Goal: Task Accomplishment & Management: Use online tool/utility

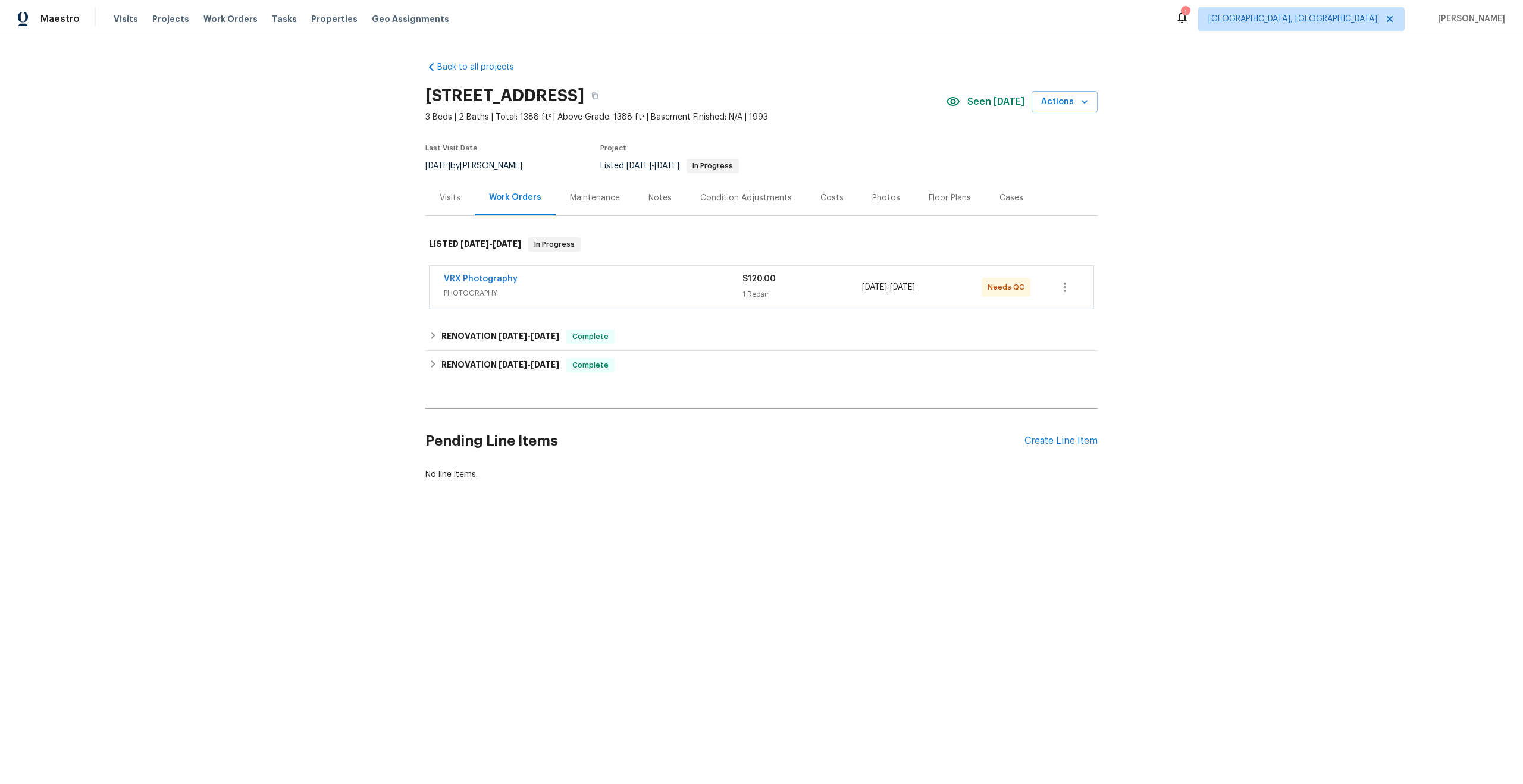
click at [551, 282] on div "VRX Photography" at bounding box center [593, 280] width 299 height 14
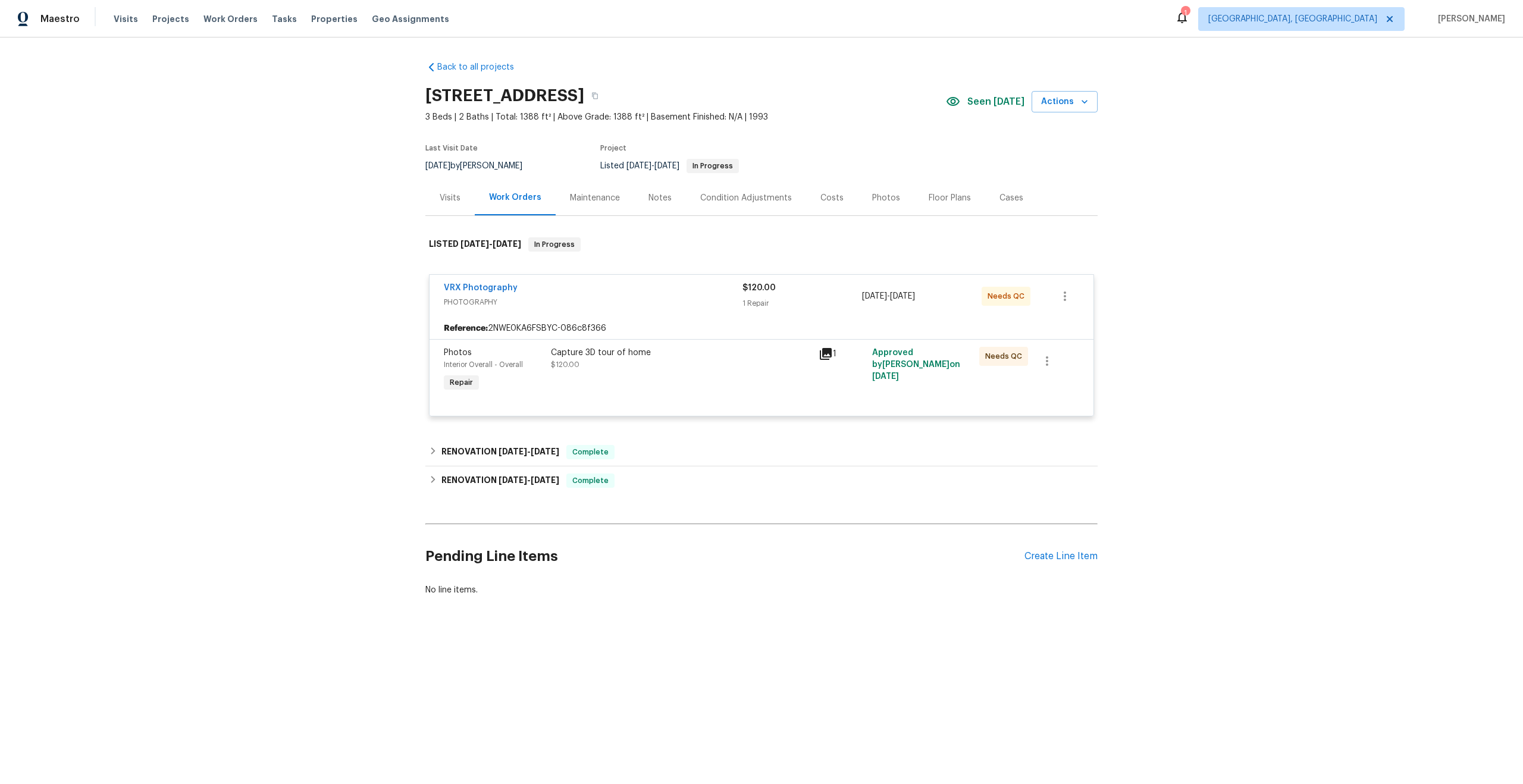
drag, startPoint x: 599, startPoint y: 94, endPoint x: 411, endPoint y: 90, distance: 188.0
click at [411, 90] on div "Back to all projects 201 W Wyatts Pond Ln, Cary, NC 27513 3 Beds | 2 Baths | To…" at bounding box center [761, 357] width 1523 height 639
copy h2 "201 W Wyatts Pond Ln"
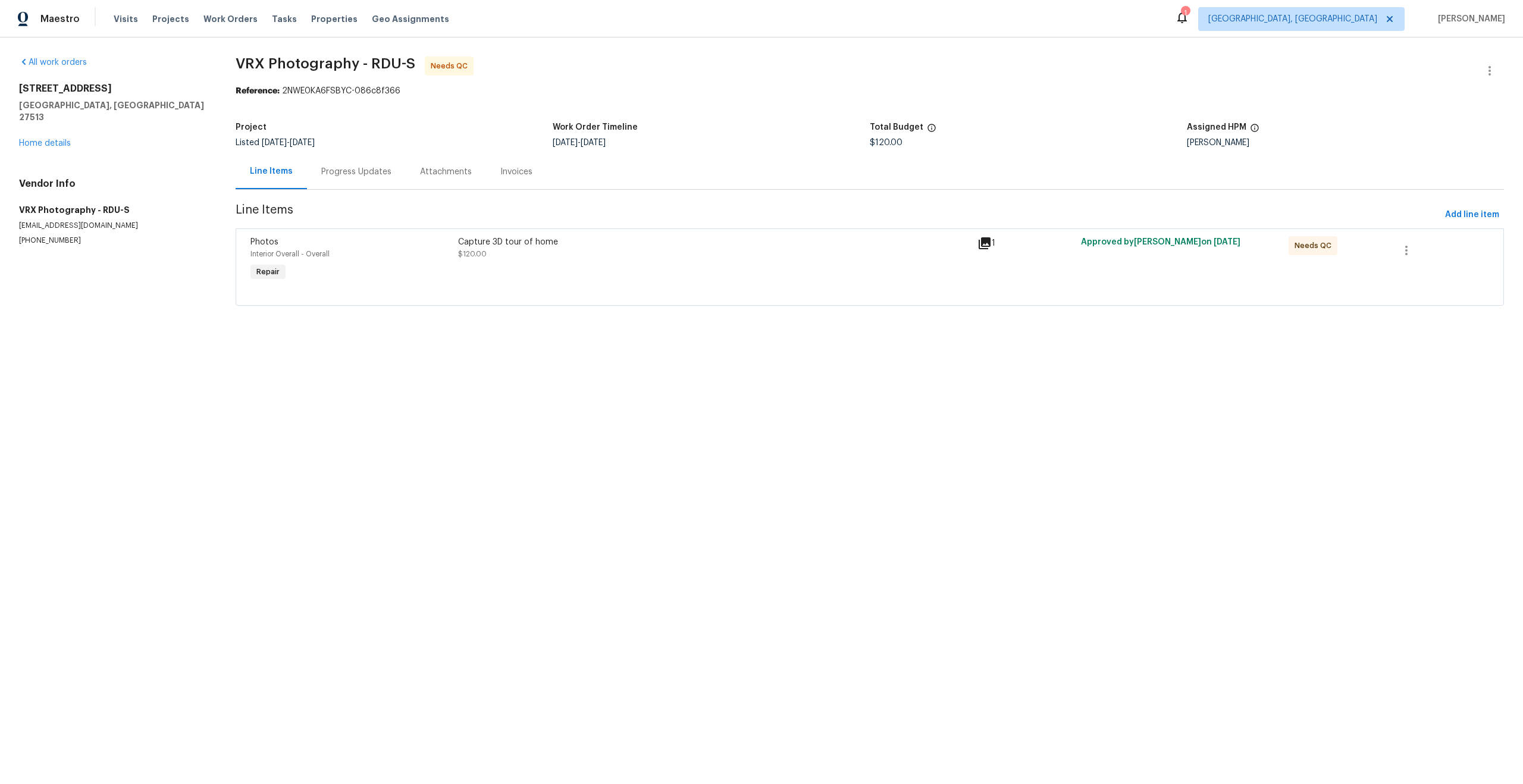
click at [359, 177] on div "Progress Updates" at bounding box center [356, 171] width 70 height 12
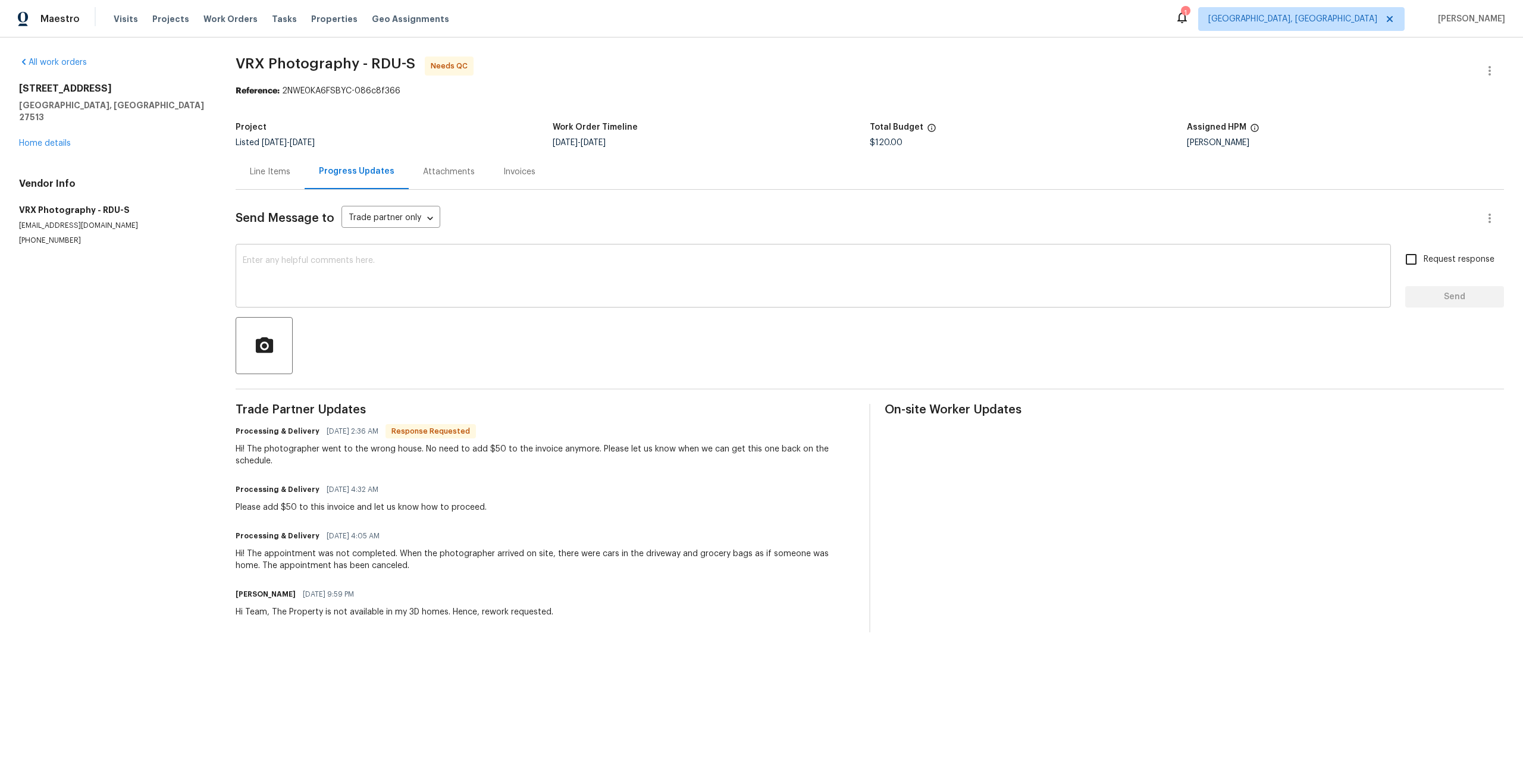
click at [411, 280] on textarea at bounding box center [813, 278] width 1141 height 42
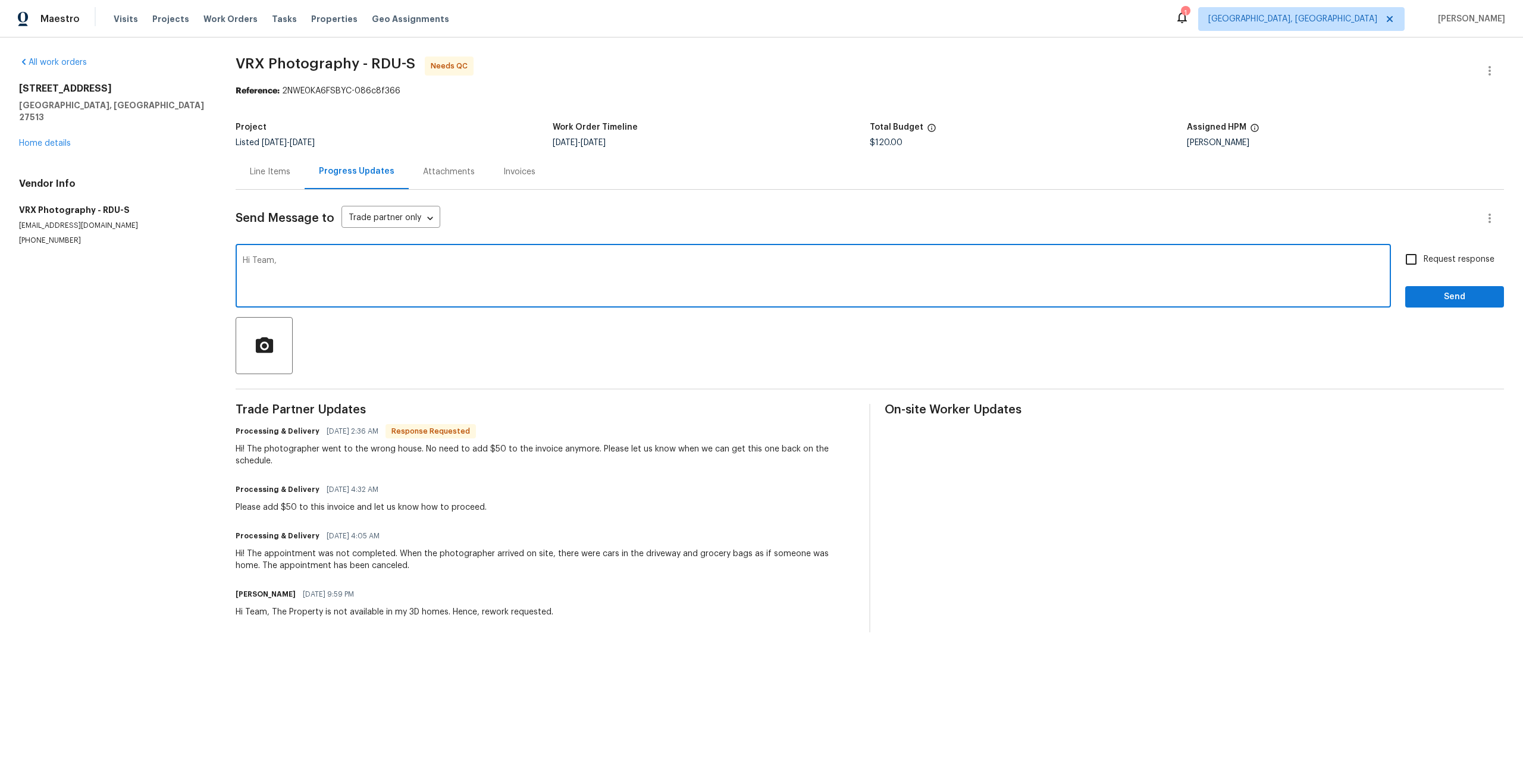
click at [427, 261] on textarea "Hi Team," at bounding box center [813, 278] width 1141 height 42
type textarea "Hi Team, Please schedule it now."
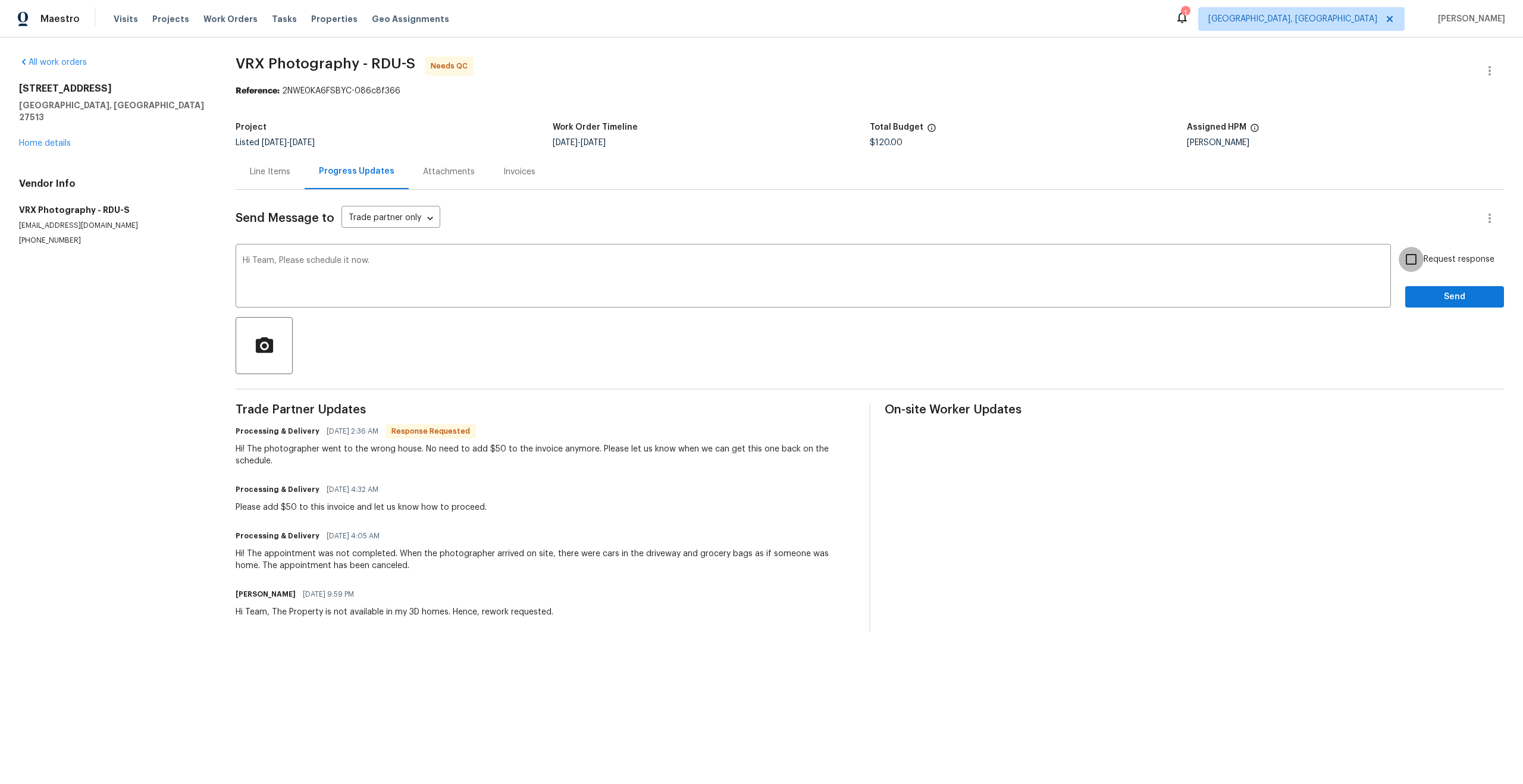
click at [1410, 257] on input "Request response" at bounding box center [1411, 259] width 25 height 25
checkbox input "true"
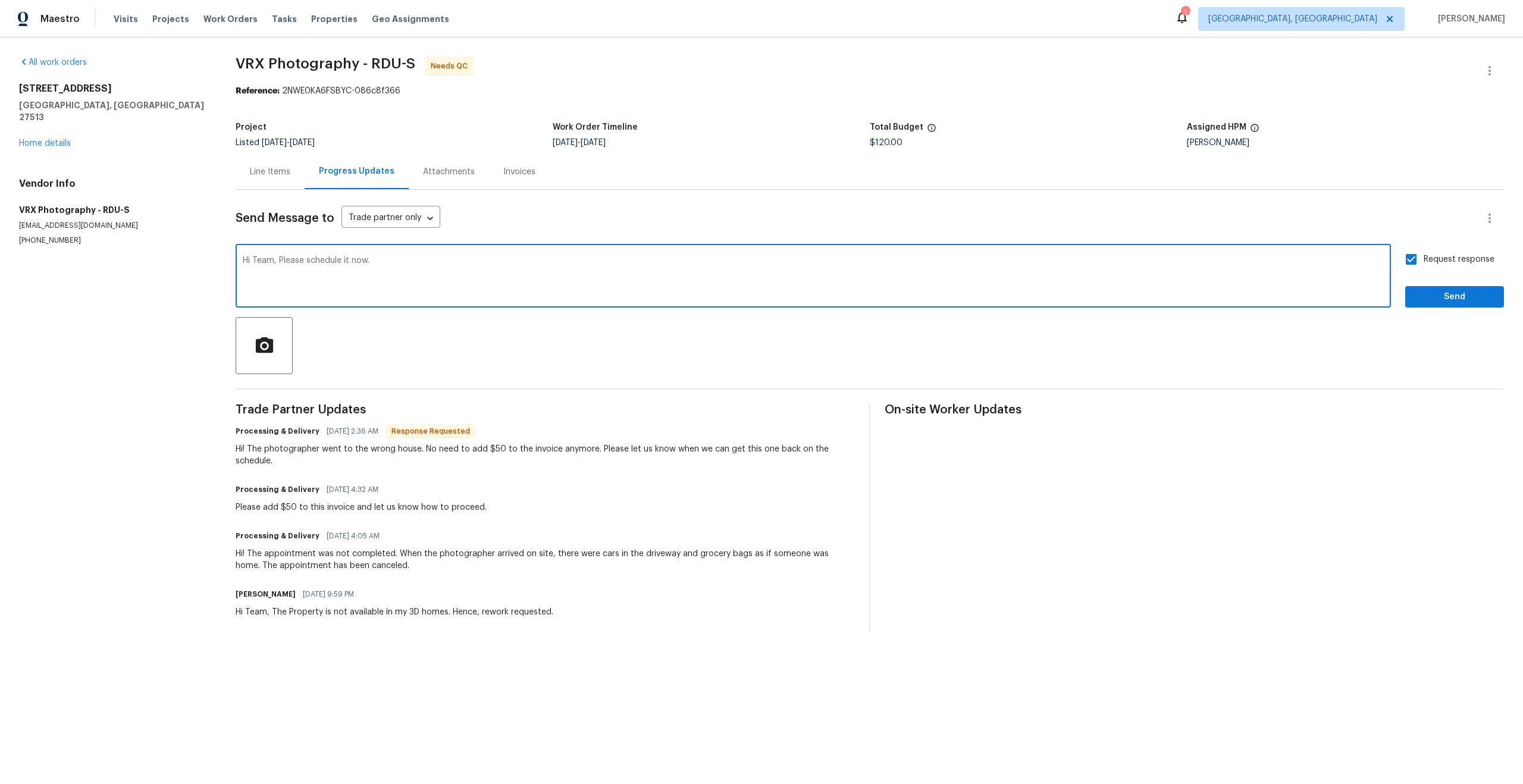
drag, startPoint x: 381, startPoint y: 264, endPoint x: 106, endPoint y: 262, distance: 275.0
click at [106, 262] on div "All work orders 201 W Wyatts Pond Ln Cary, NC 27513 Home details Vendor Info VR…" at bounding box center [761, 345] width 1523 height 614
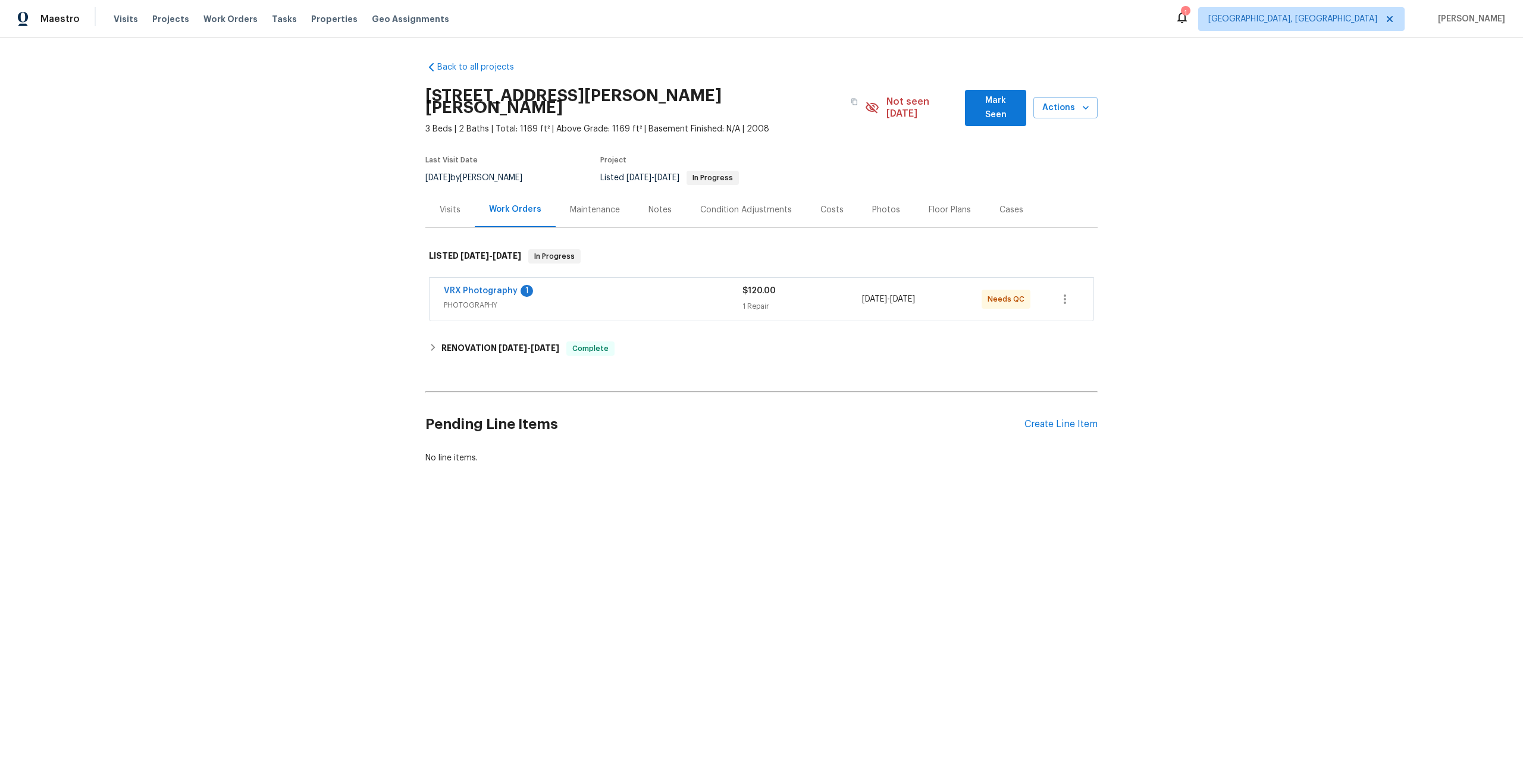
click at [663, 299] on span "PHOTOGRAPHY" at bounding box center [593, 305] width 299 height 12
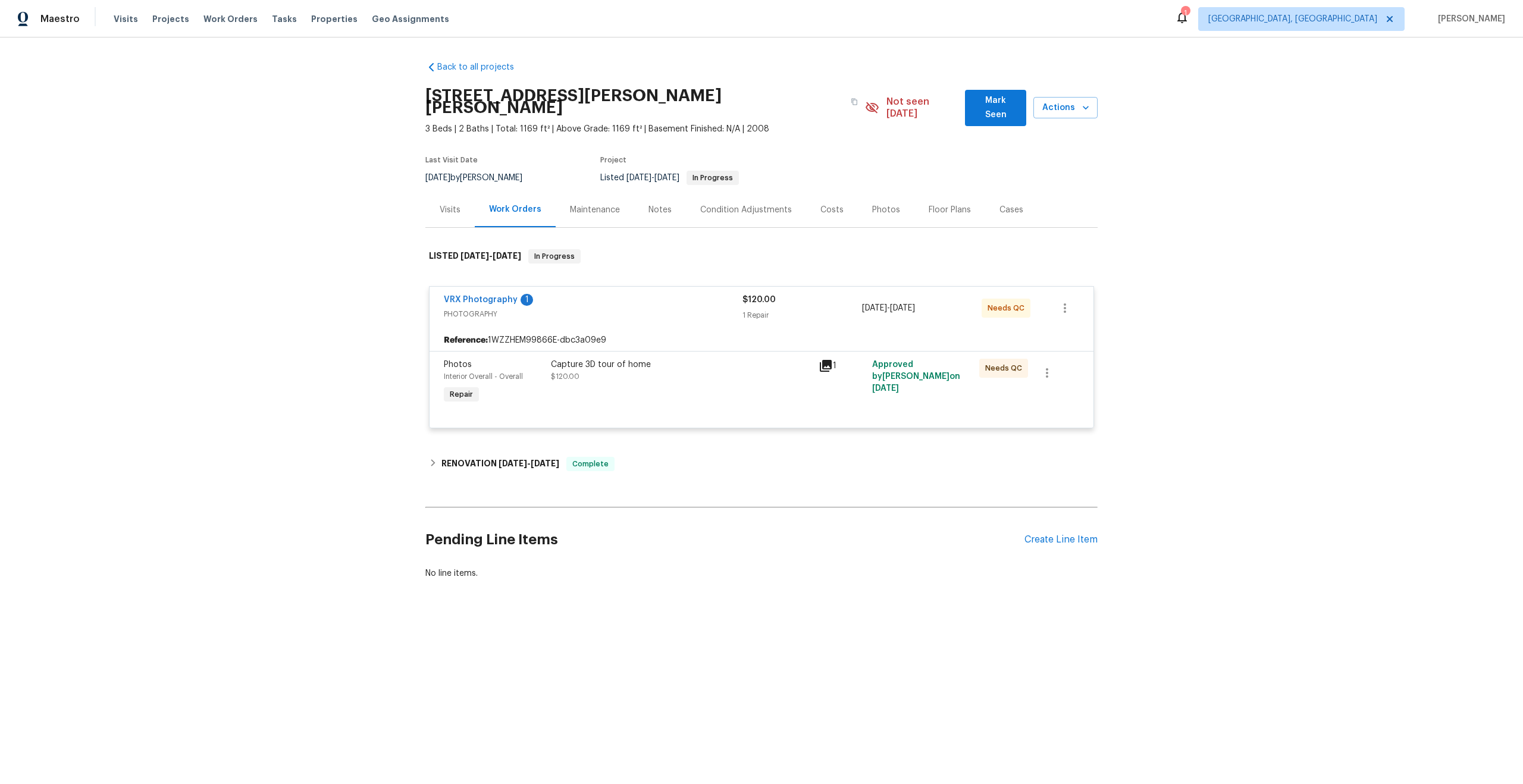
click at [750, 366] on div "Capture 3D tour of home $120.00" at bounding box center [681, 371] width 260 height 24
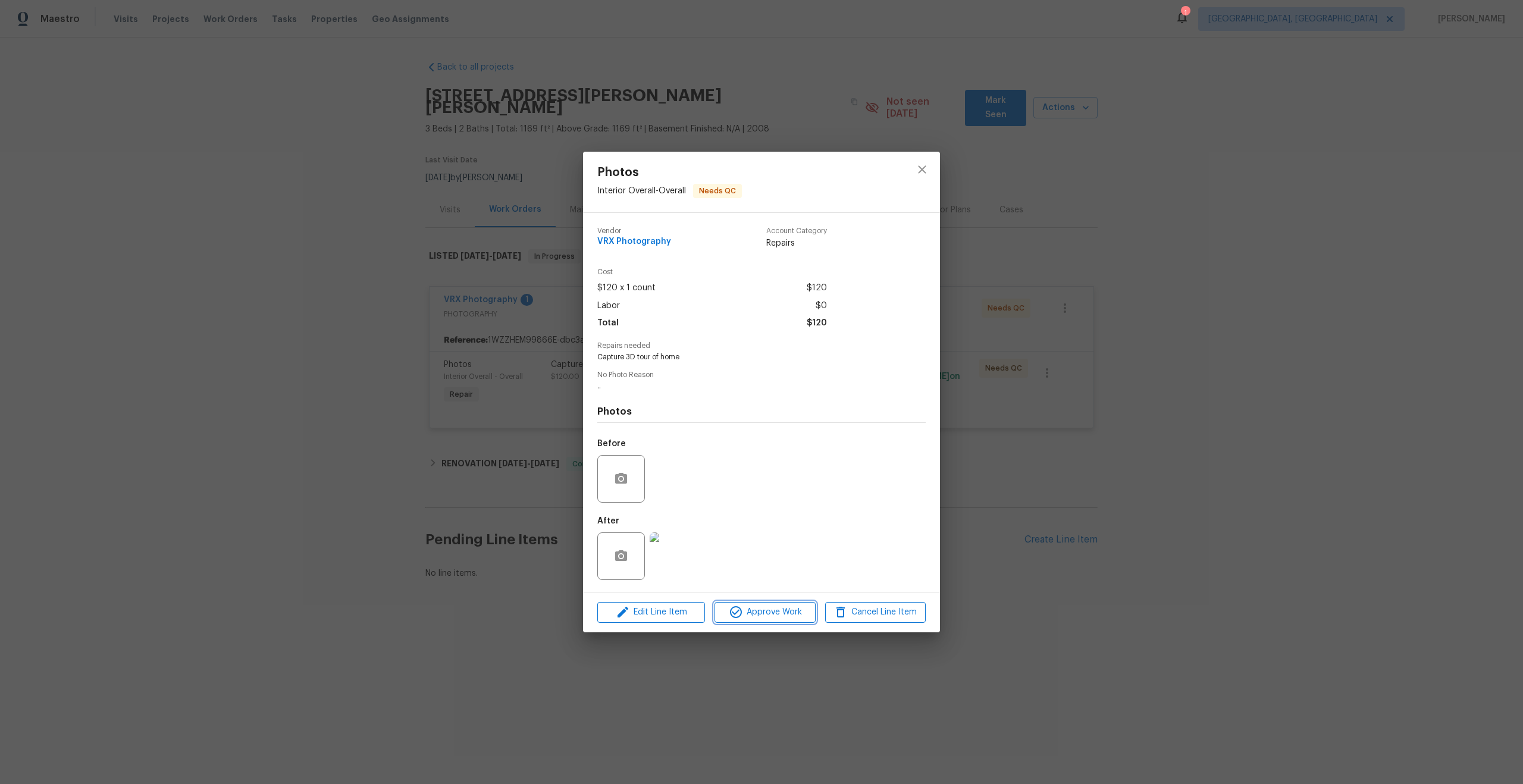
click at [784, 608] on span "Approve Work" at bounding box center [765, 612] width 94 height 15
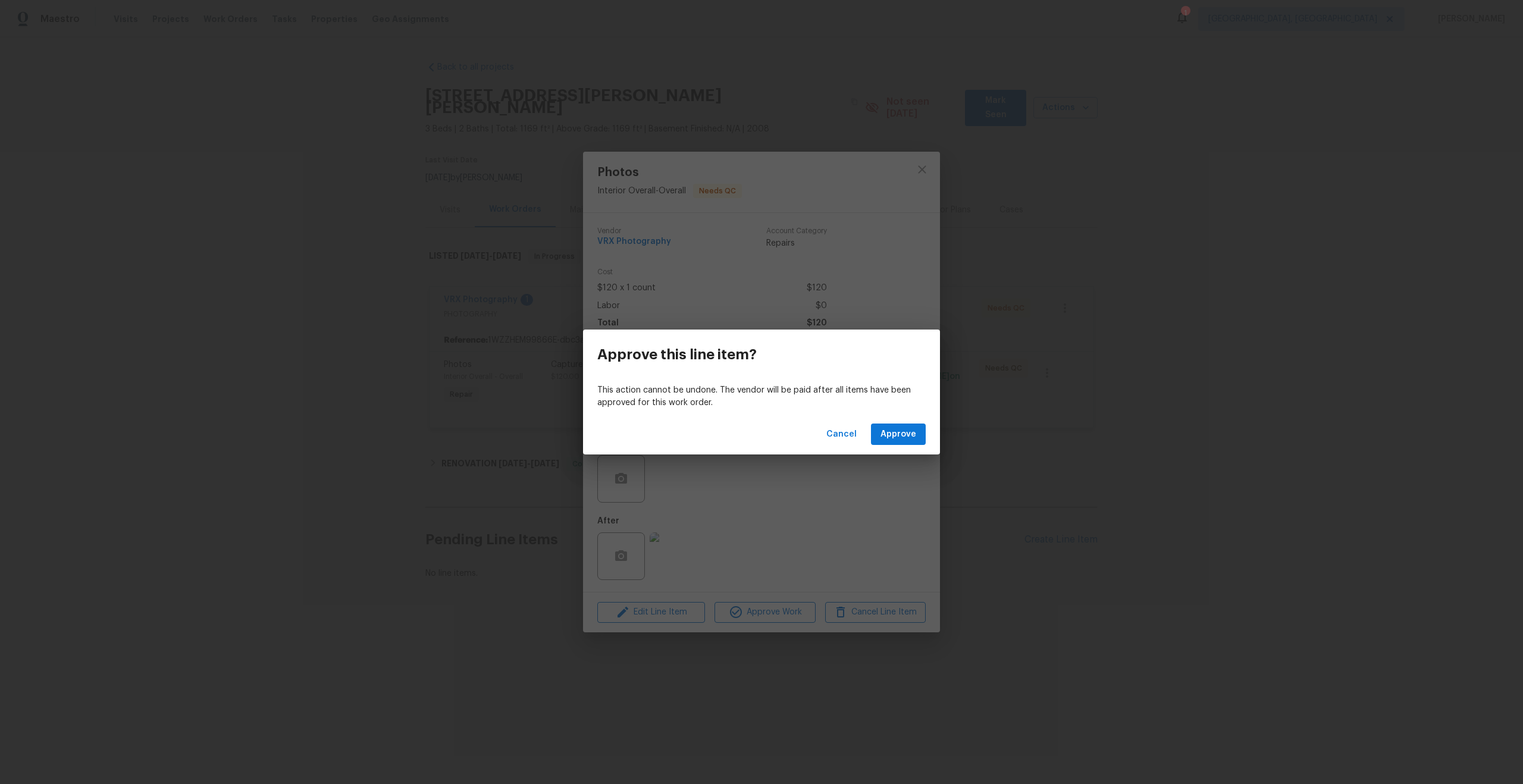
click at [902, 411] on div "This action cannot be undone. The vendor will be paid after all items have been…" at bounding box center [761, 397] width 357 height 34
click at [906, 432] on span "Approve" at bounding box center [898, 434] width 36 height 15
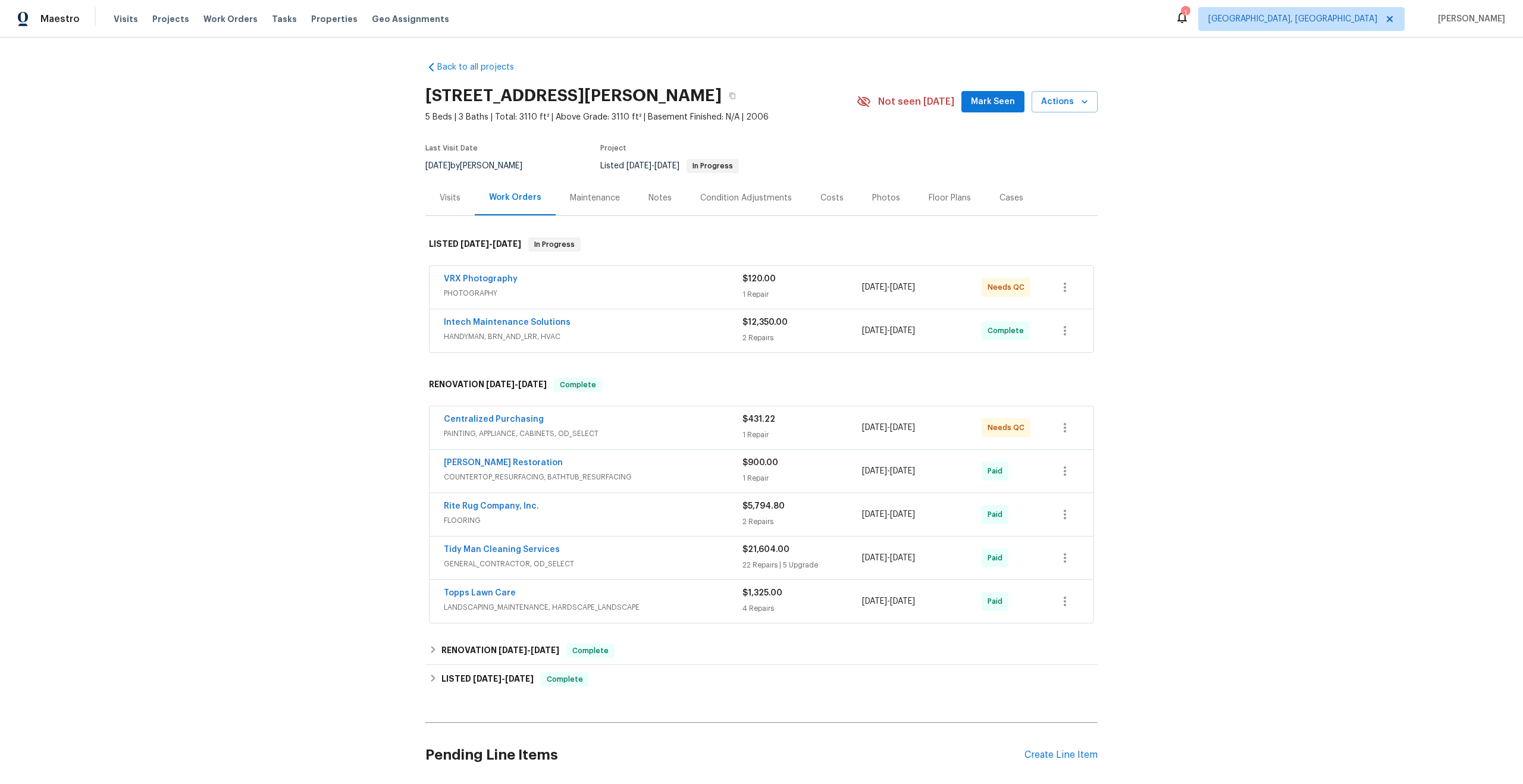
click at [649, 276] on div "VRX Photography" at bounding box center [593, 280] width 299 height 14
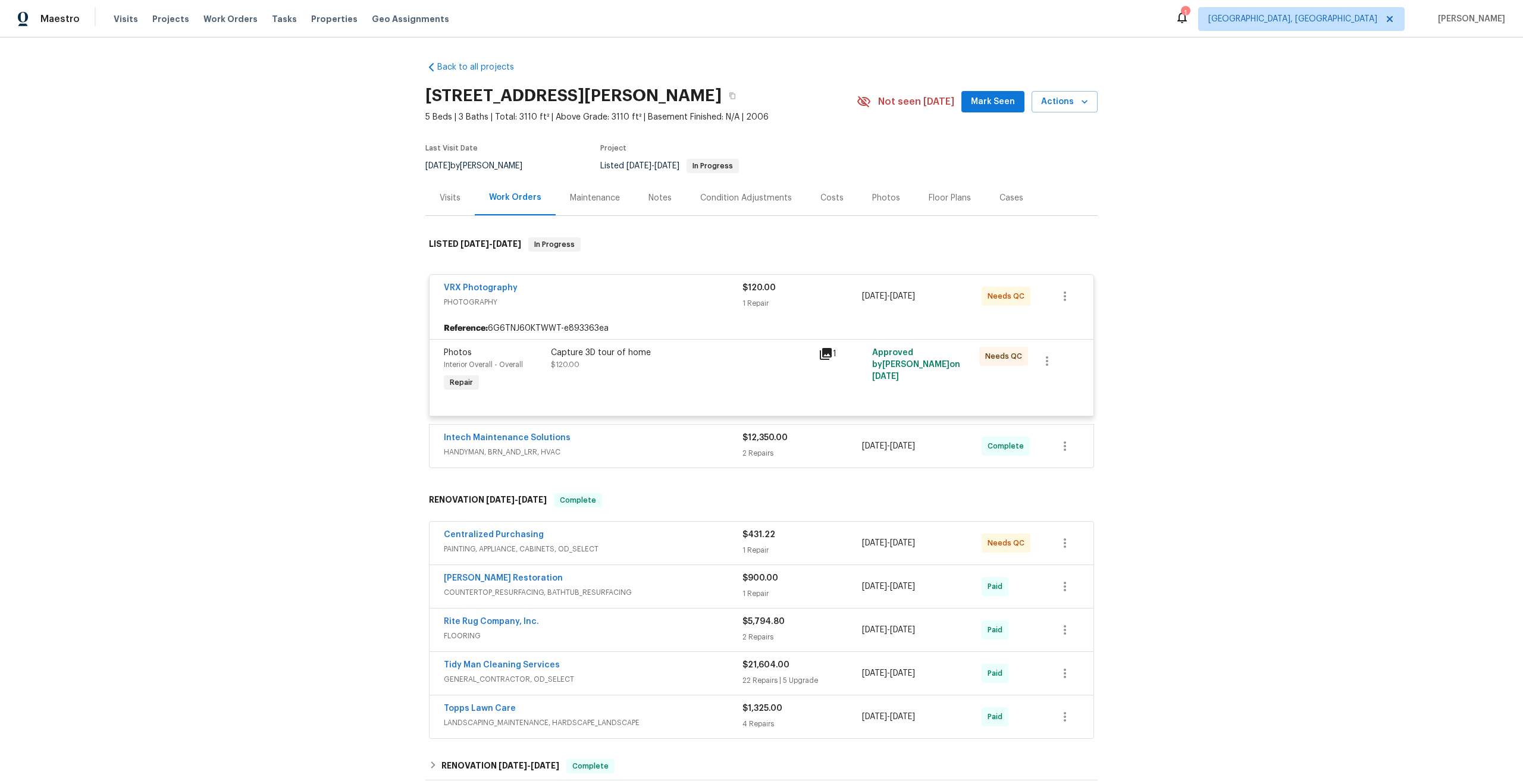
click at [730, 368] on div "Capture 3D tour of home $120.00" at bounding box center [681, 359] width 260 height 24
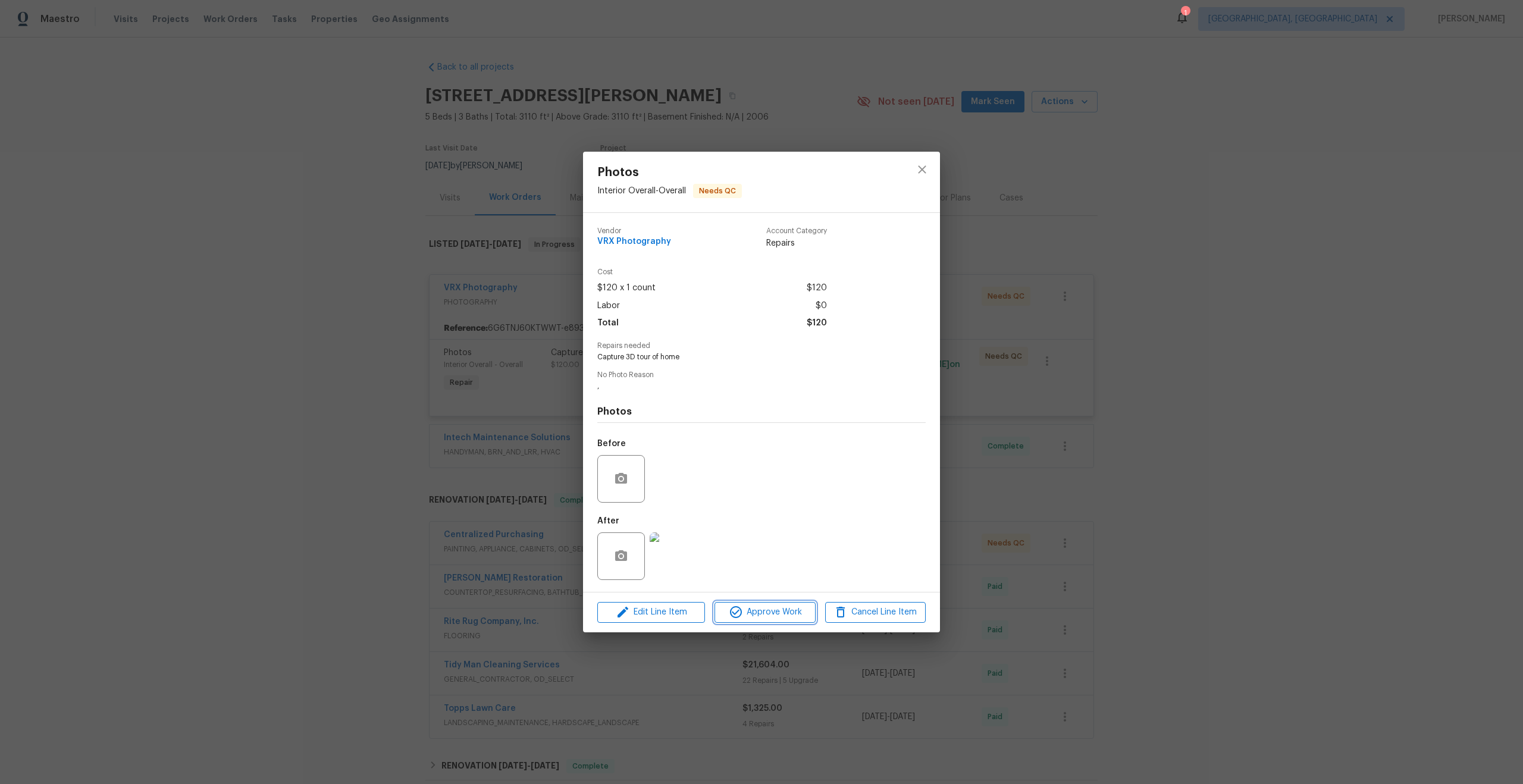
click at [774, 619] on span "Approve Work" at bounding box center [765, 612] width 94 height 15
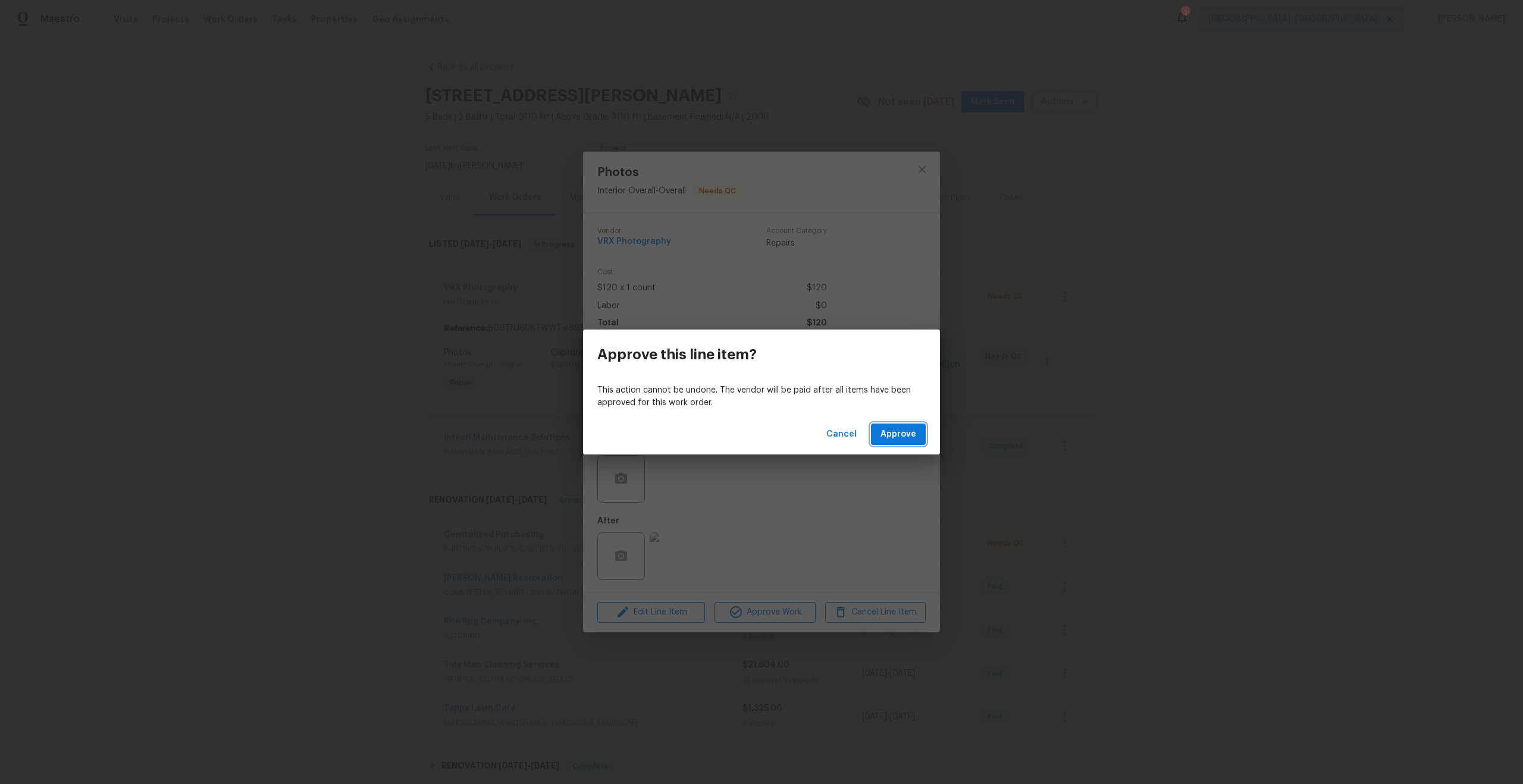
click at [899, 434] on span "Approve" at bounding box center [898, 434] width 36 height 15
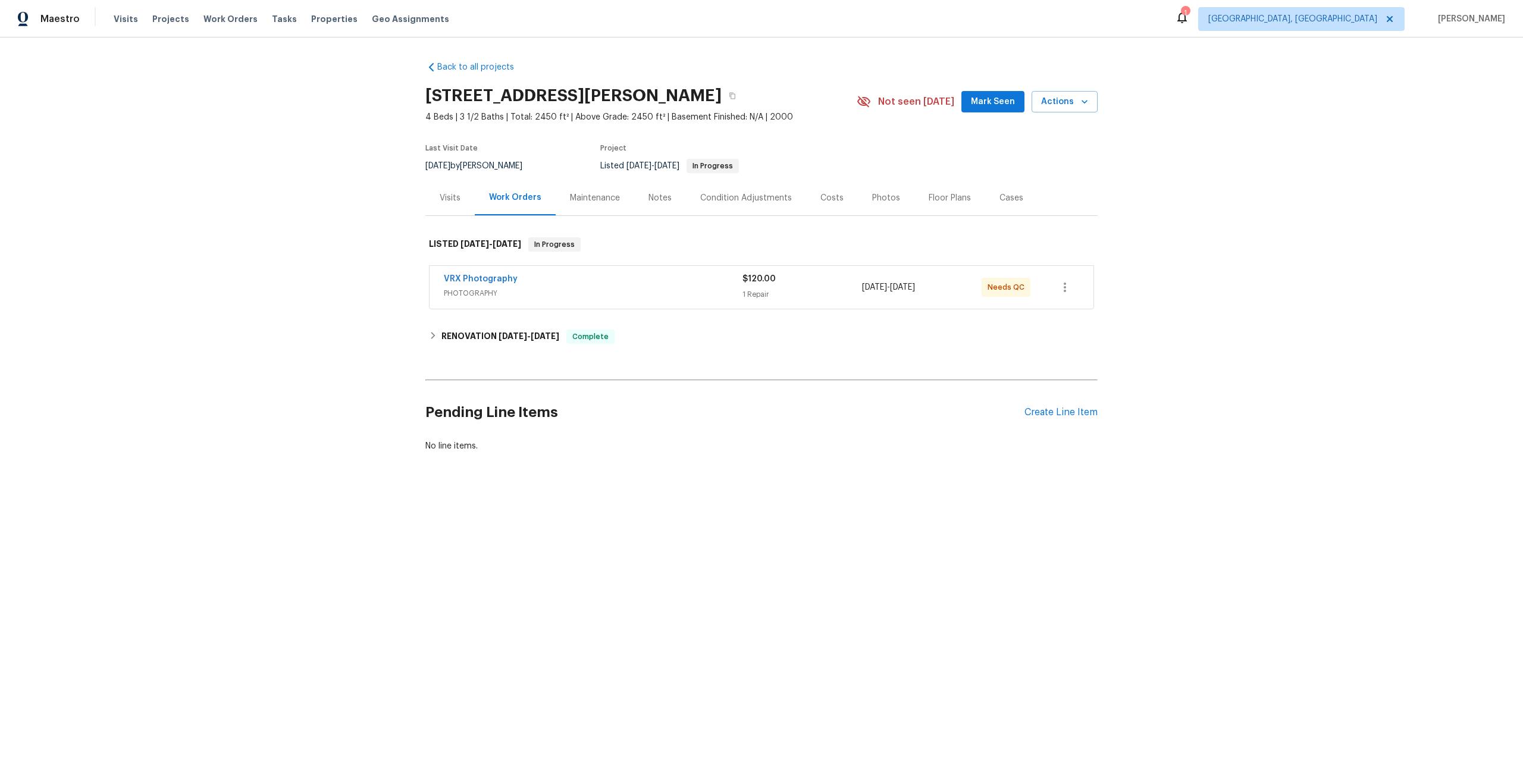
click at [635, 274] on div "VRX Photography" at bounding box center [593, 280] width 299 height 14
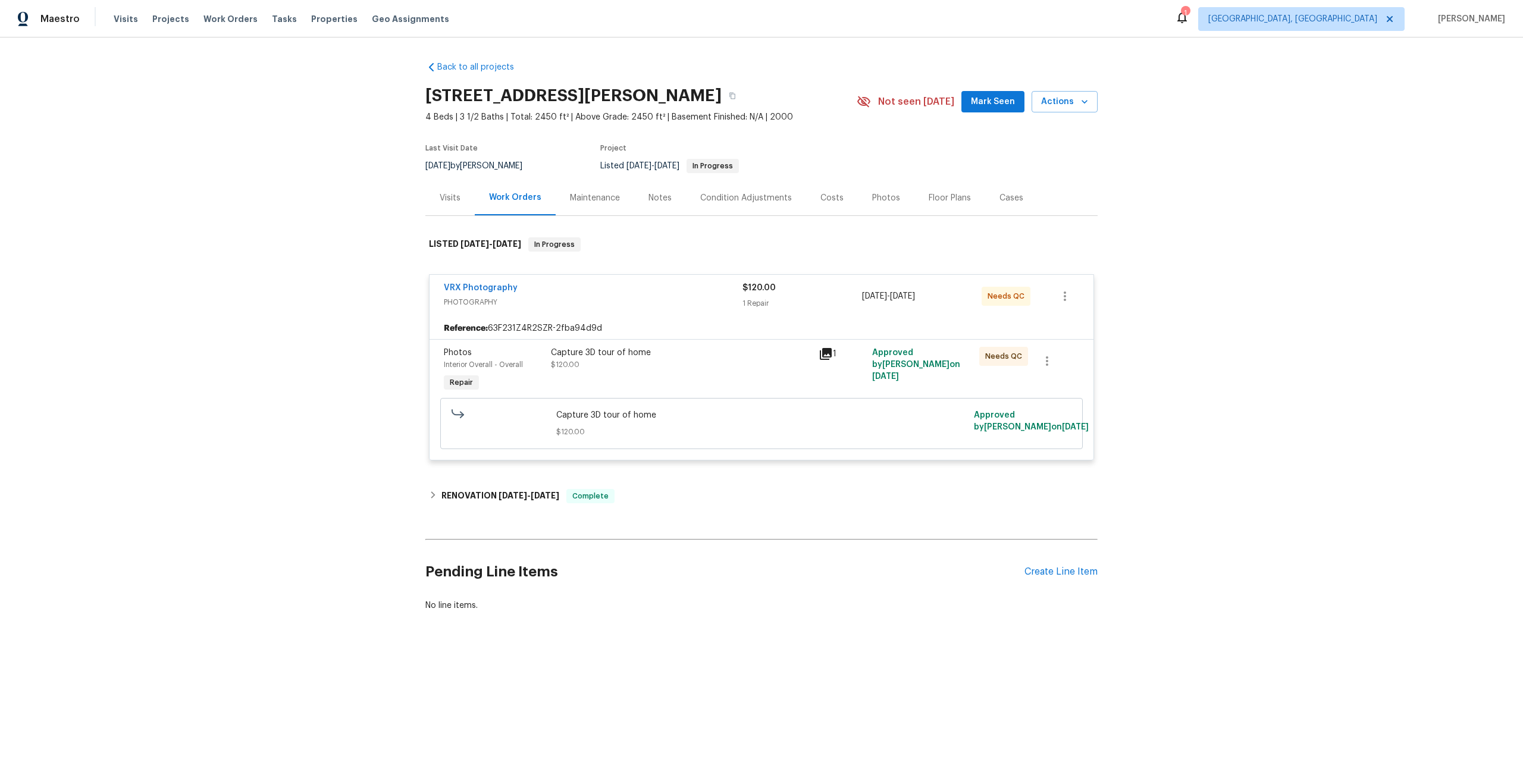
click at [683, 380] on div "Capture 3D tour of home $120.00" at bounding box center [681, 371] width 268 height 55
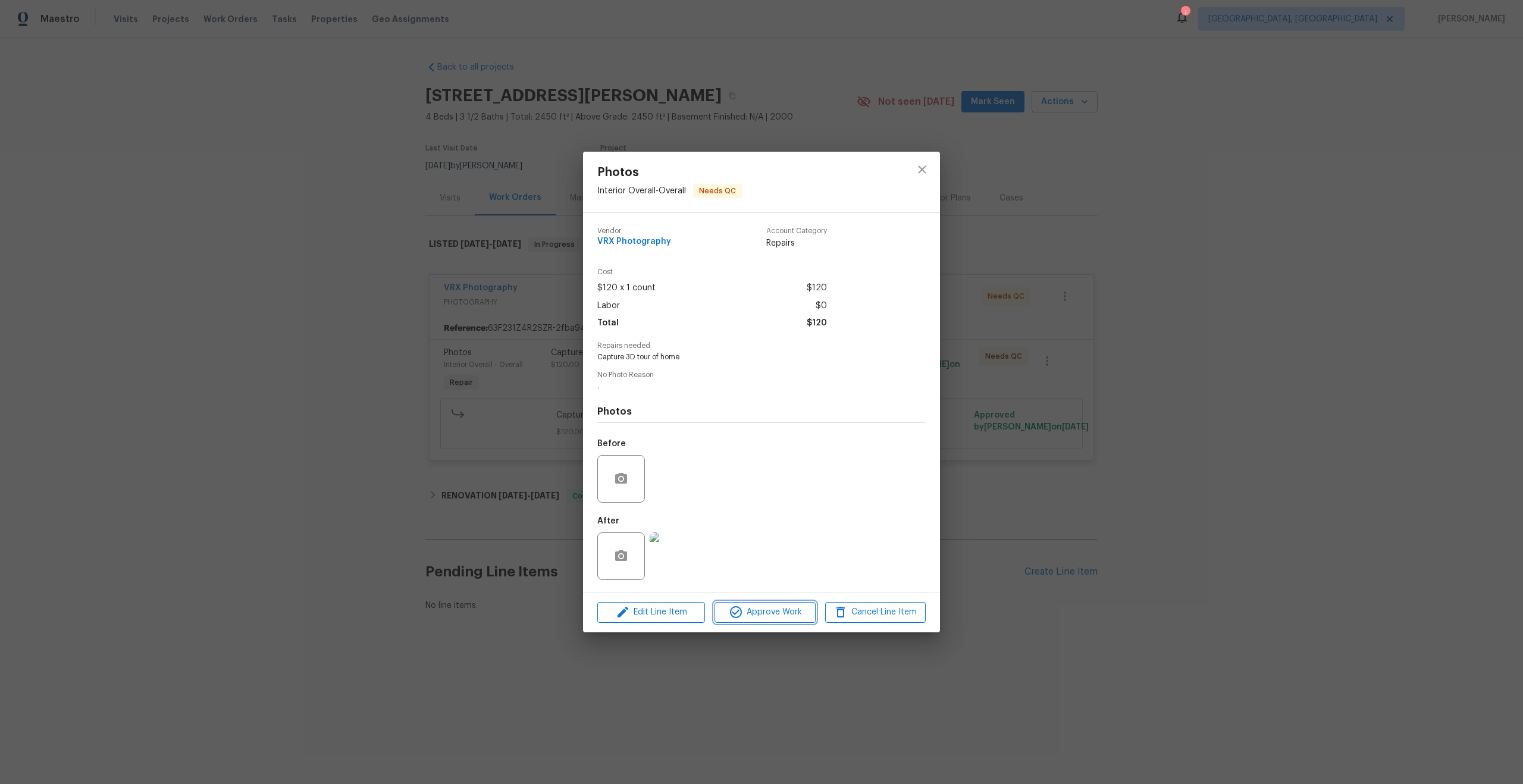
click at [765, 609] on span "Approve Work" at bounding box center [765, 612] width 94 height 15
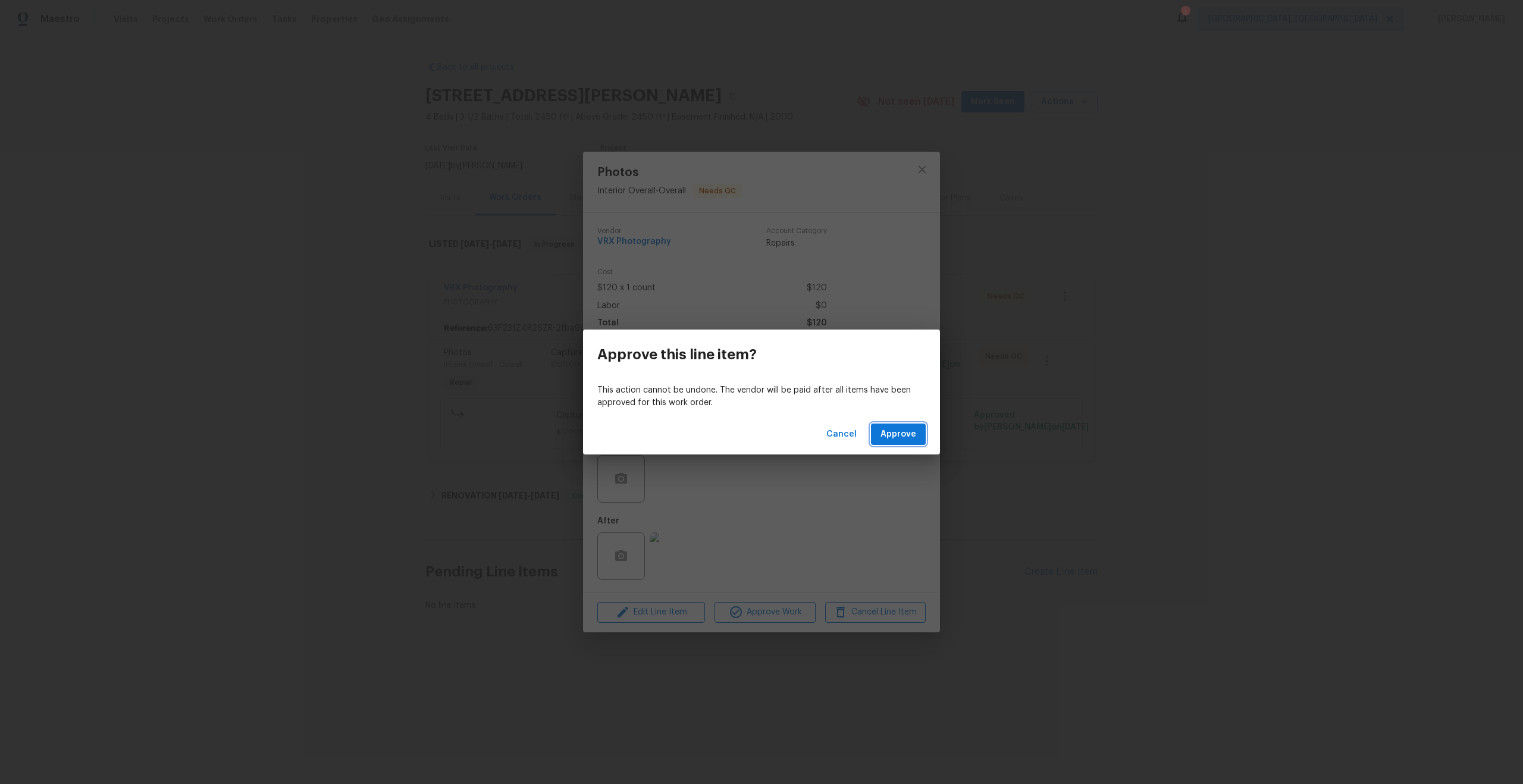
click at [906, 434] on span "Approve" at bounding box center [898, 434] width 36 height 15
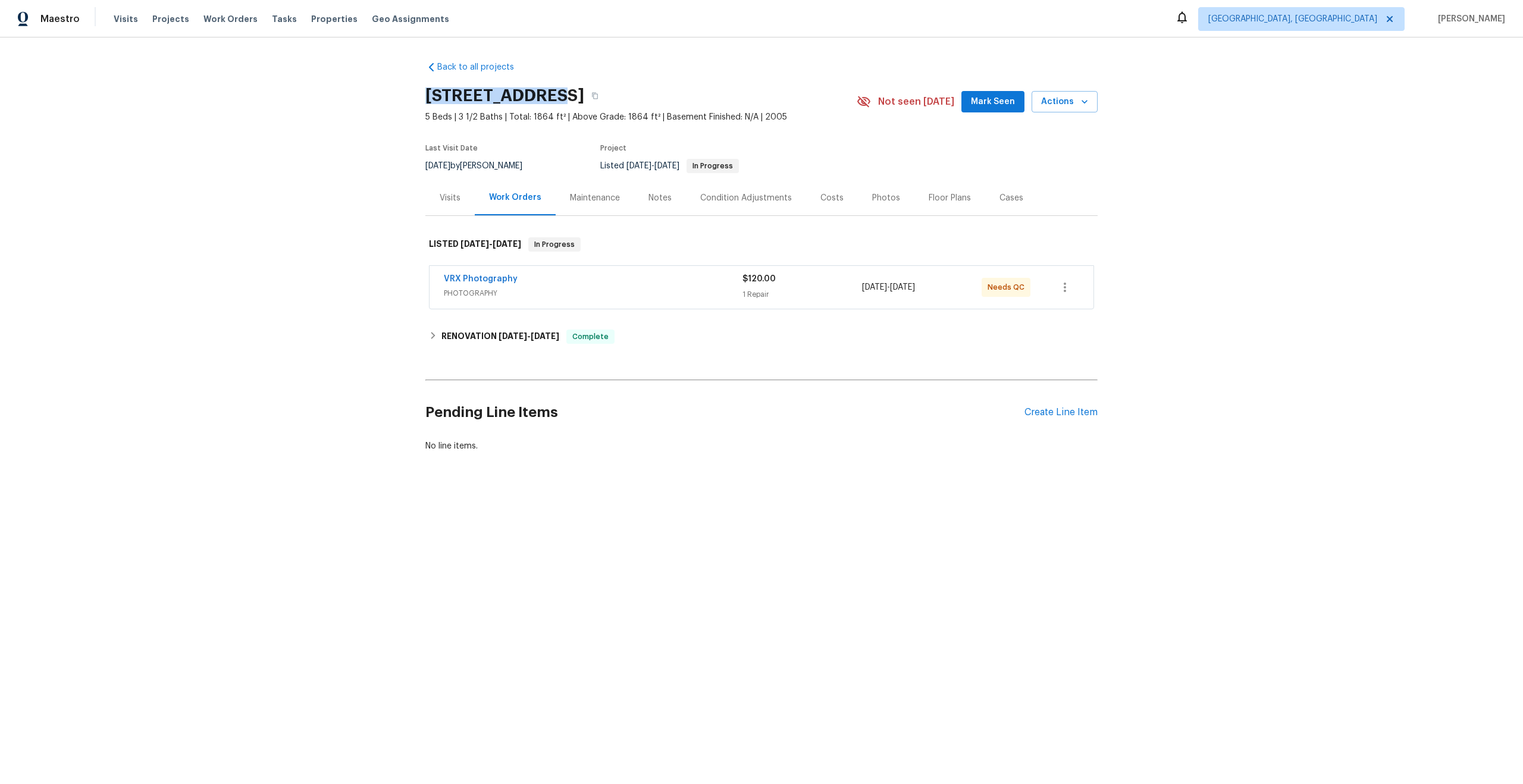
drag, startPoint x: 539, startPoint y: 94, endPoint x: 424, endPoint y: 94, distance: 115.0
click at [424, 94] on div "Back to all projects [STREET_ADDRESS] 5 Beds | 3 1/2 Baths | Total: 1864 ft² | …" at bounding box center [761, 285] width 1523 height 495
copy h2 "[STREET_ADDRESS]"
click at [609, 276] on div "VRX Photography" at bounding box center [593, 280] width 299 height 14
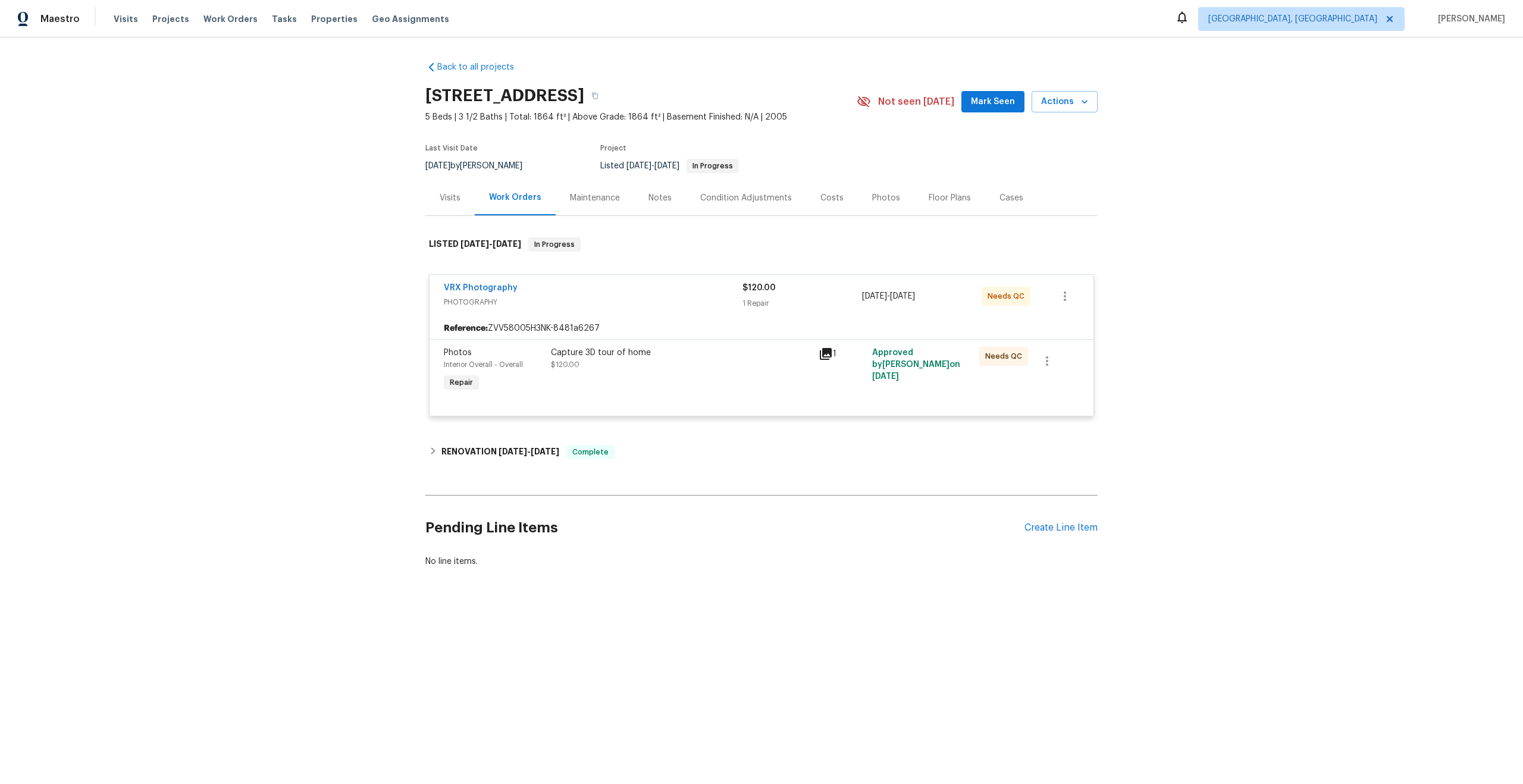
click at [724, 373] on div "Capture 3D tour of home $120.00" at bounding box center [681, 371] width 268 height 55
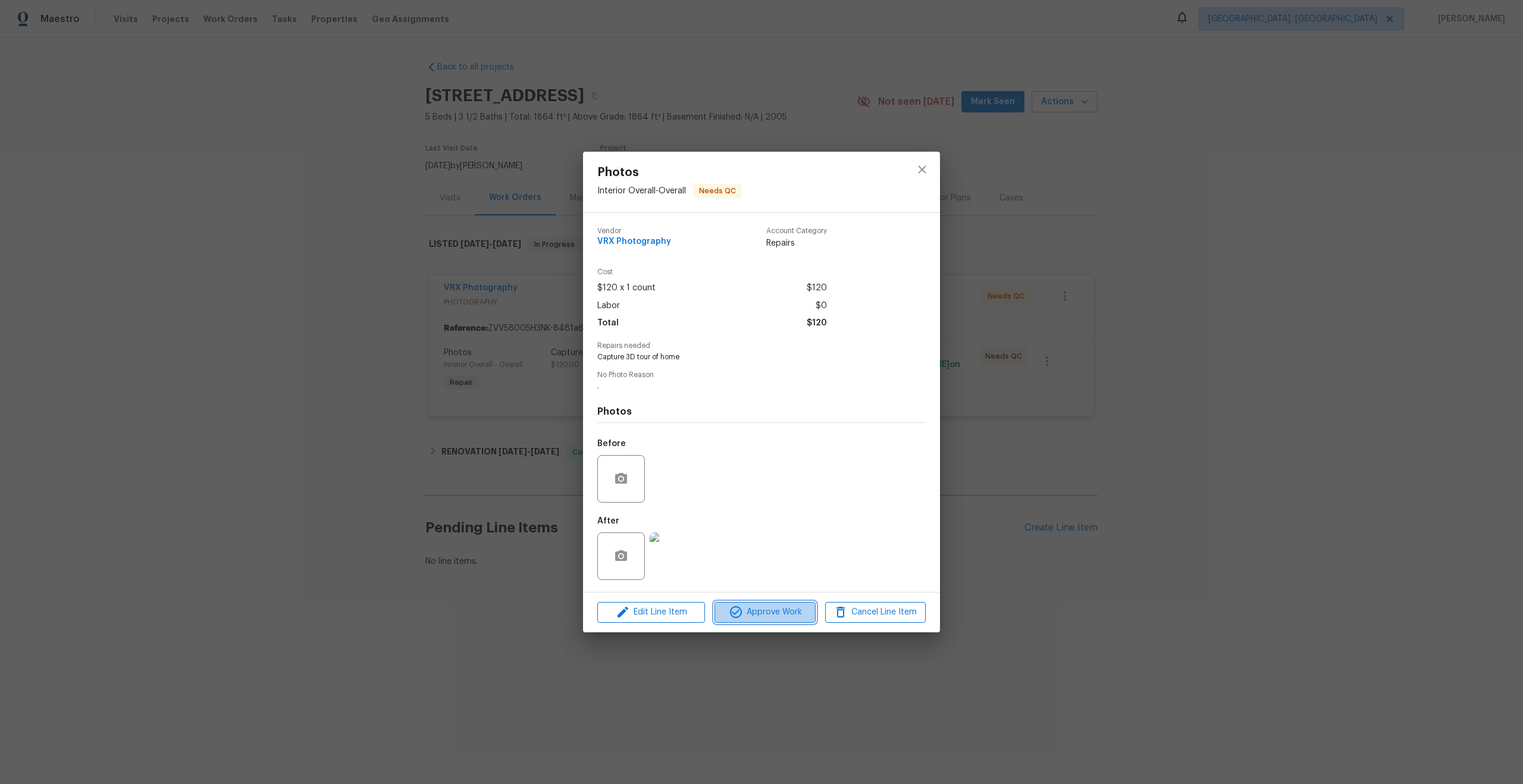
click at [756, 611] on span "Approve Work" at bounding box center [765, 612] width 94 height 15
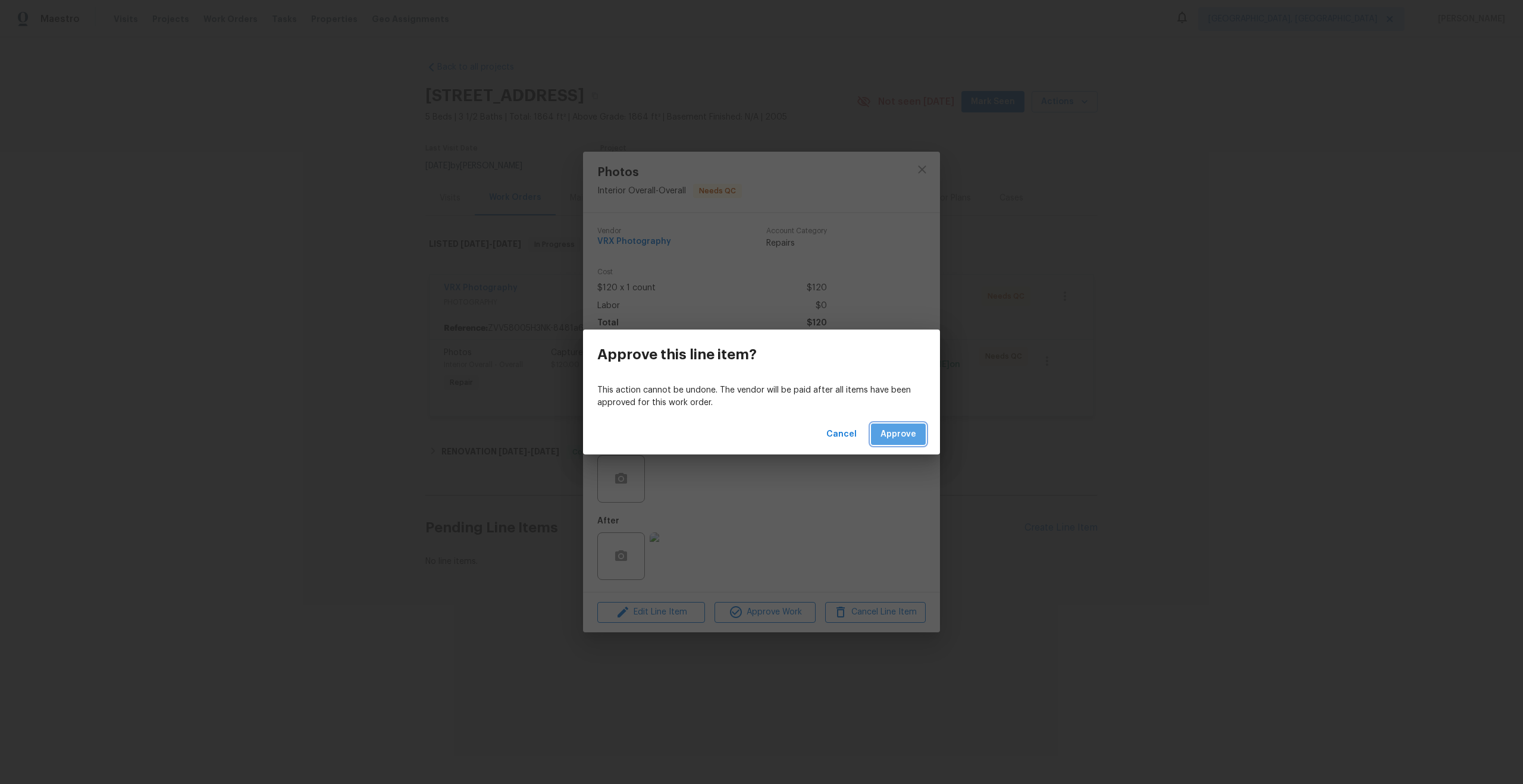
click at [903, 431] on span "Approve" at bounding box center [898, 434] width 36 height 15
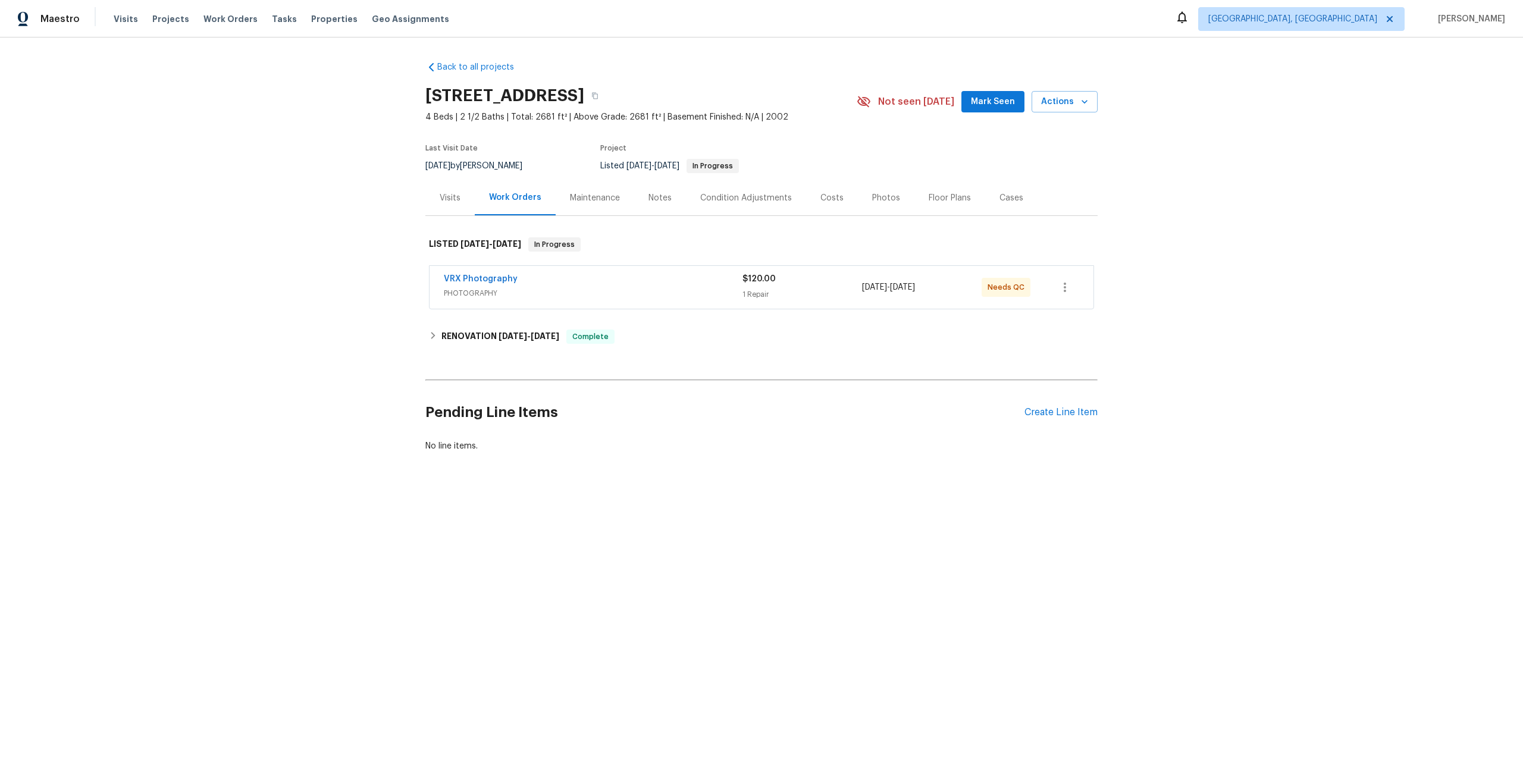
click at [595, 292] on span "PHOTOGRAPHY" at bounding box center [593, 293] width 299 height 12
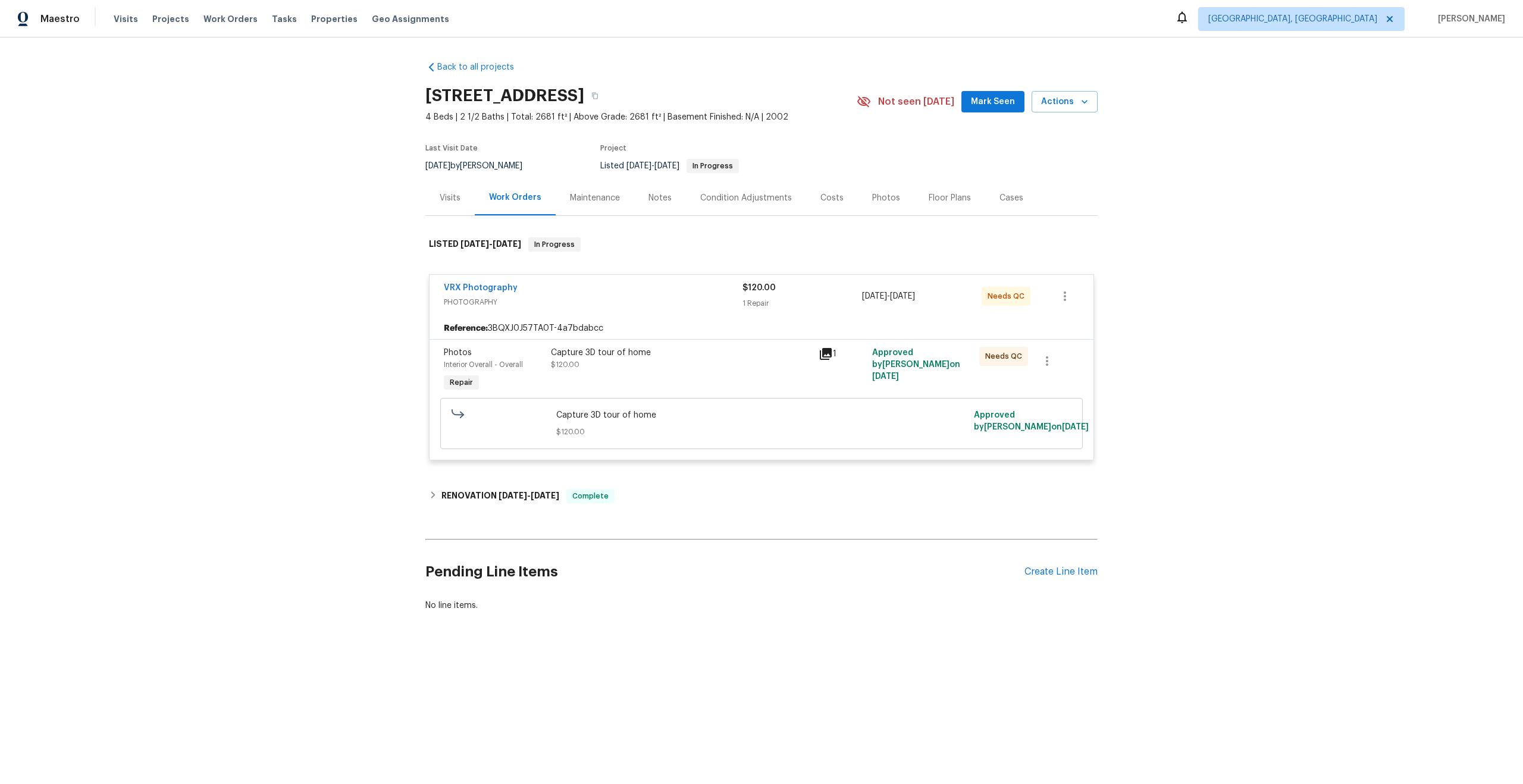
click at [668, 359] on div "Capture 3D tour of home $120.00" at bounding box center [681, 359] width 260 height 24
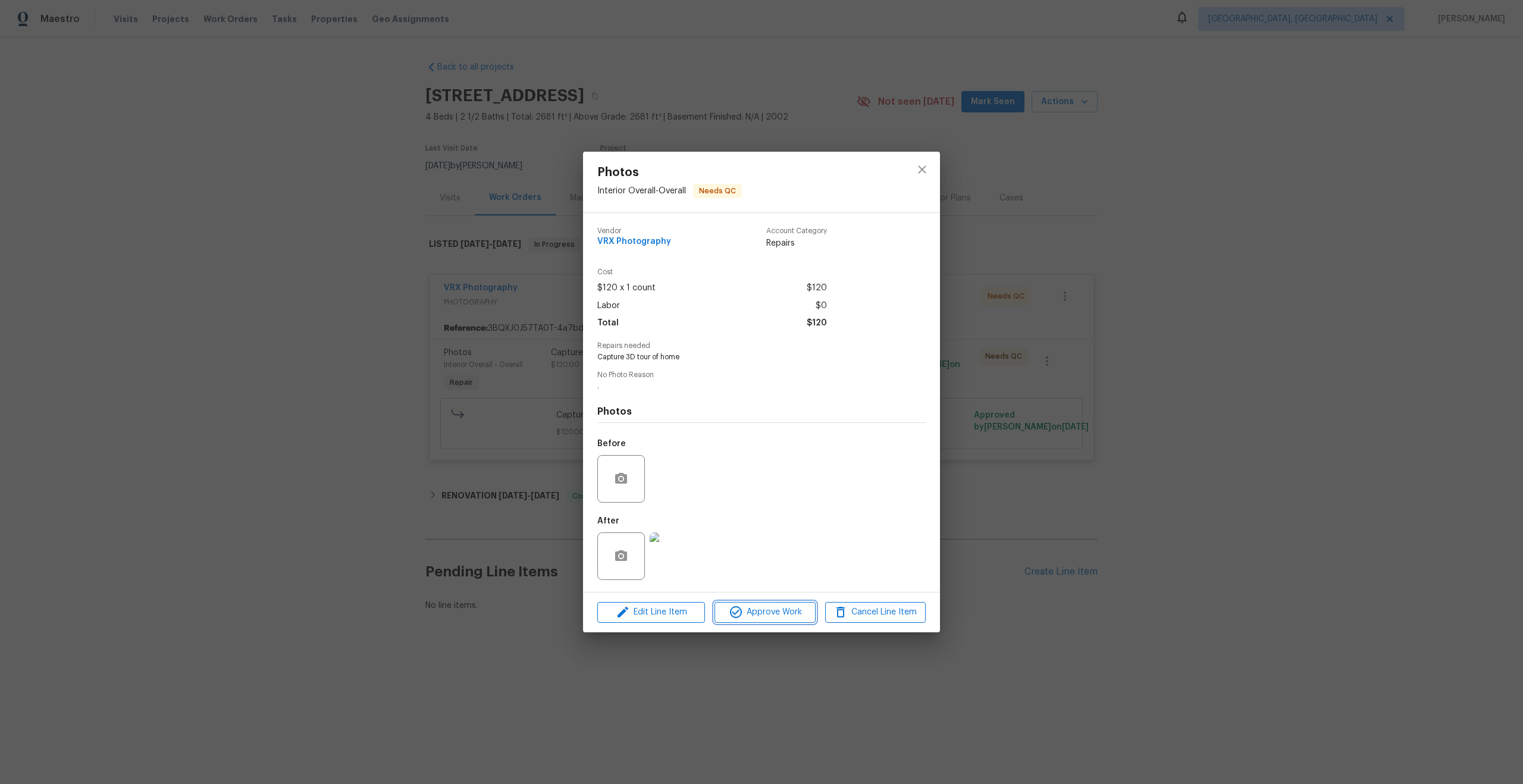
click at [772, 618] on span "Approve Work" at bounding box center [765, 612] width 94 height 15
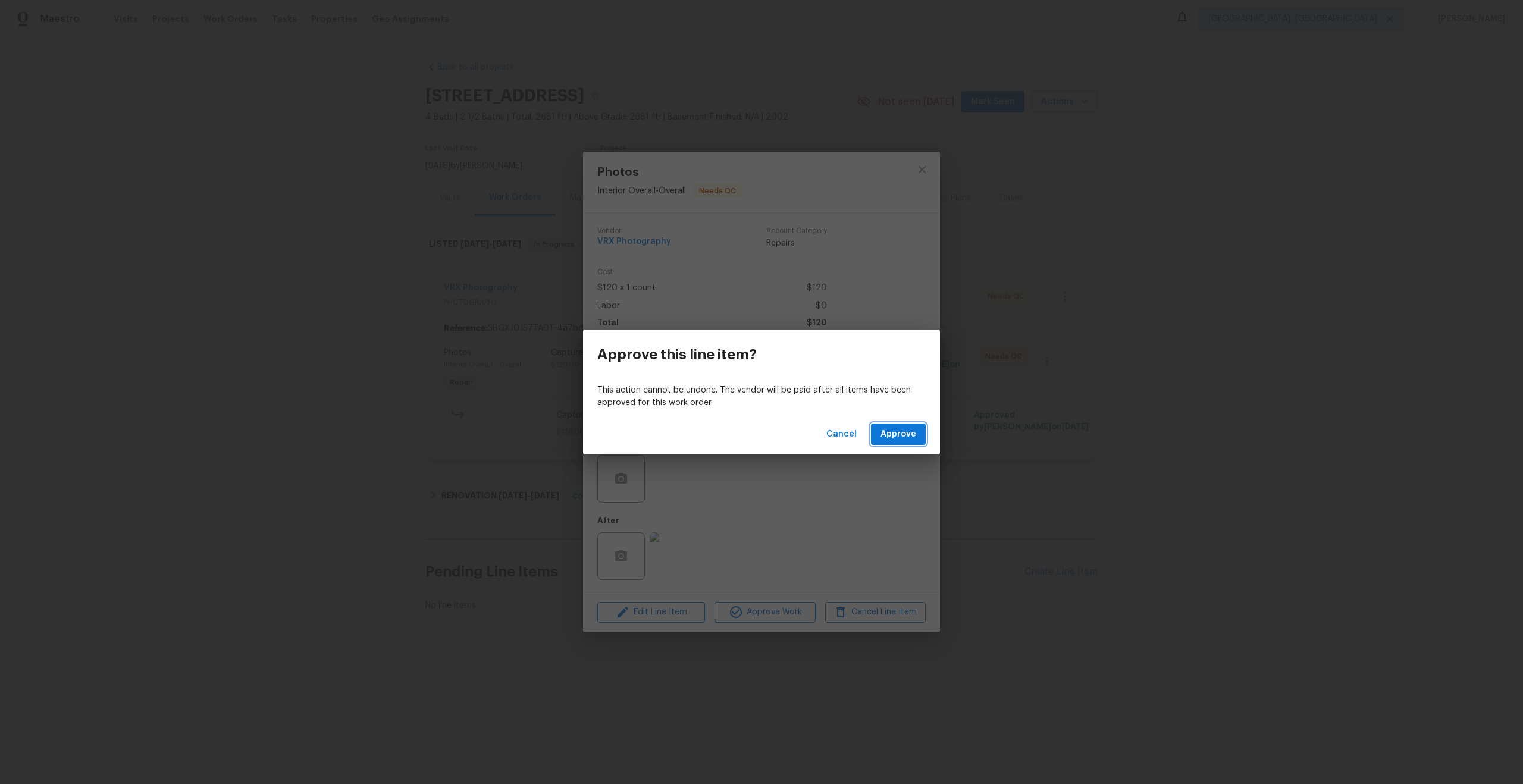
click at [911, 435] on span "Approve" at bounding box center [898, 434] width 36 height 15
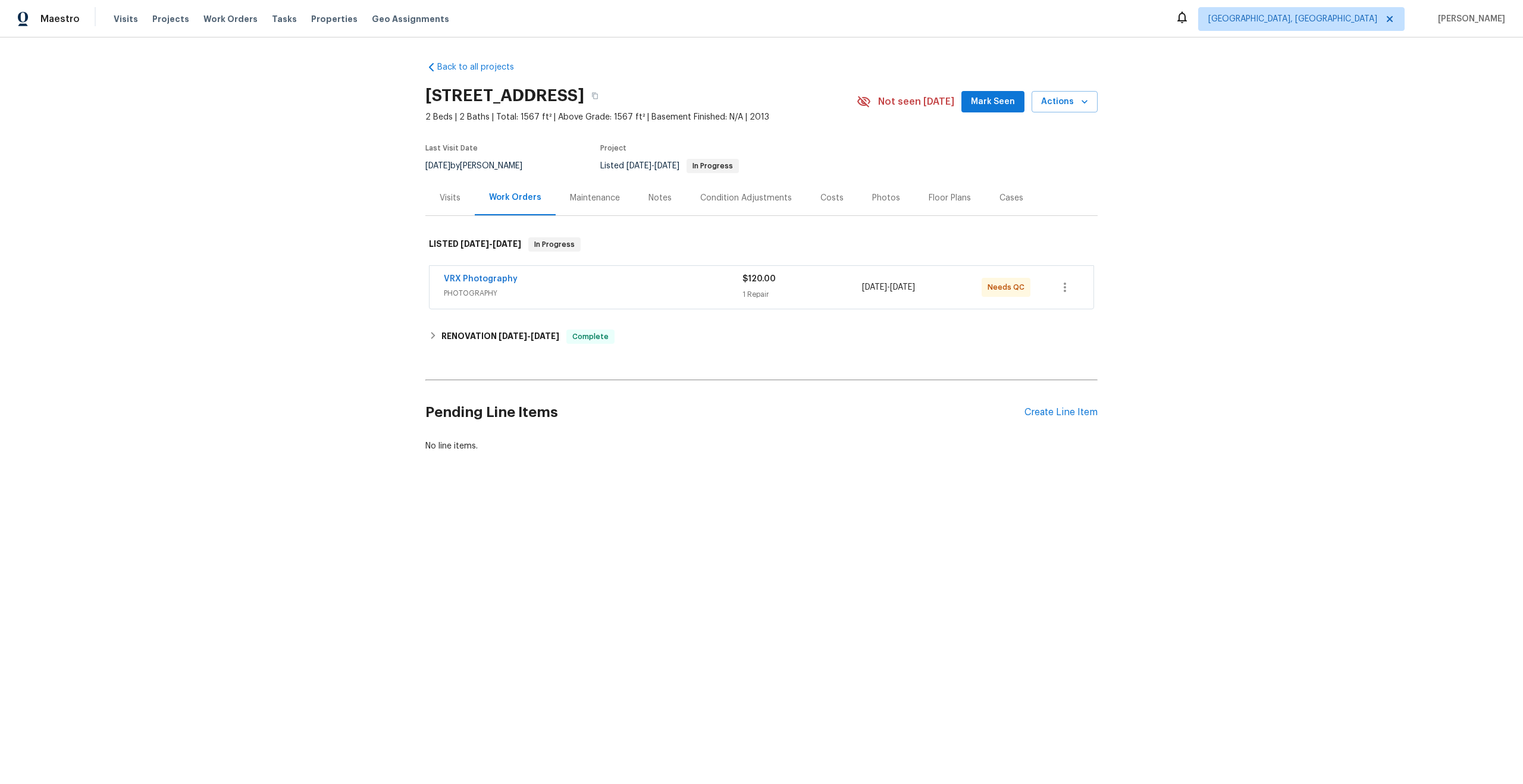
click at [690, 278] on div "VRX Photography" at bounding box center [593, 280] width 299 height 14
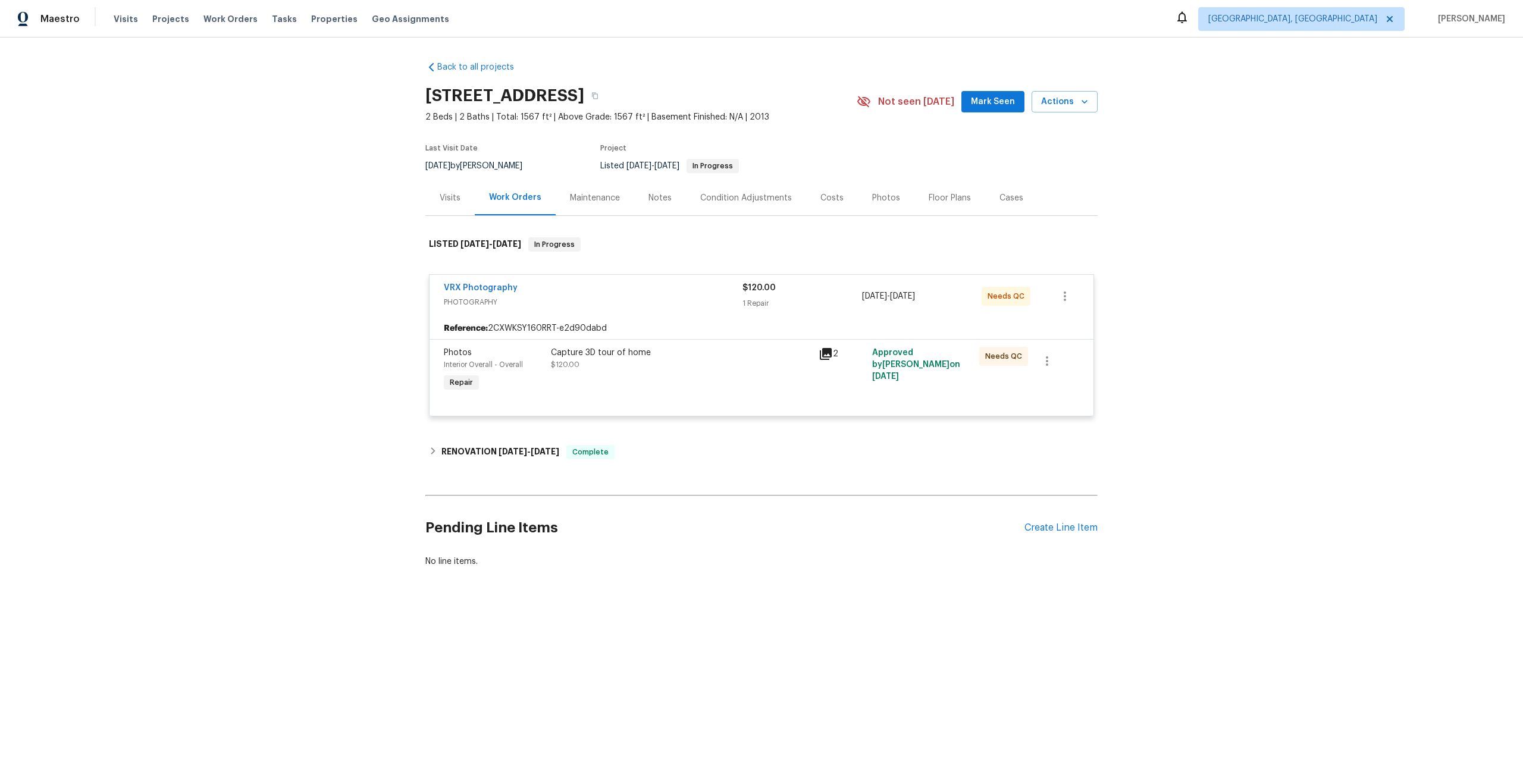
drag, startPoint x: 568, startPoint y: 94, endPoint x: 429, endPoint y: 95, distance: 139.0
click at [428, 95] on h2 "[STREET_ADDRESS]" at bounding box center [504, 95] width 159 height 12
copy h2 "1851 W Fetlock Trl"
click at [677, 357] on div "Capture 3D tour of home" at bounding box center [681, 352] width 260 height 12
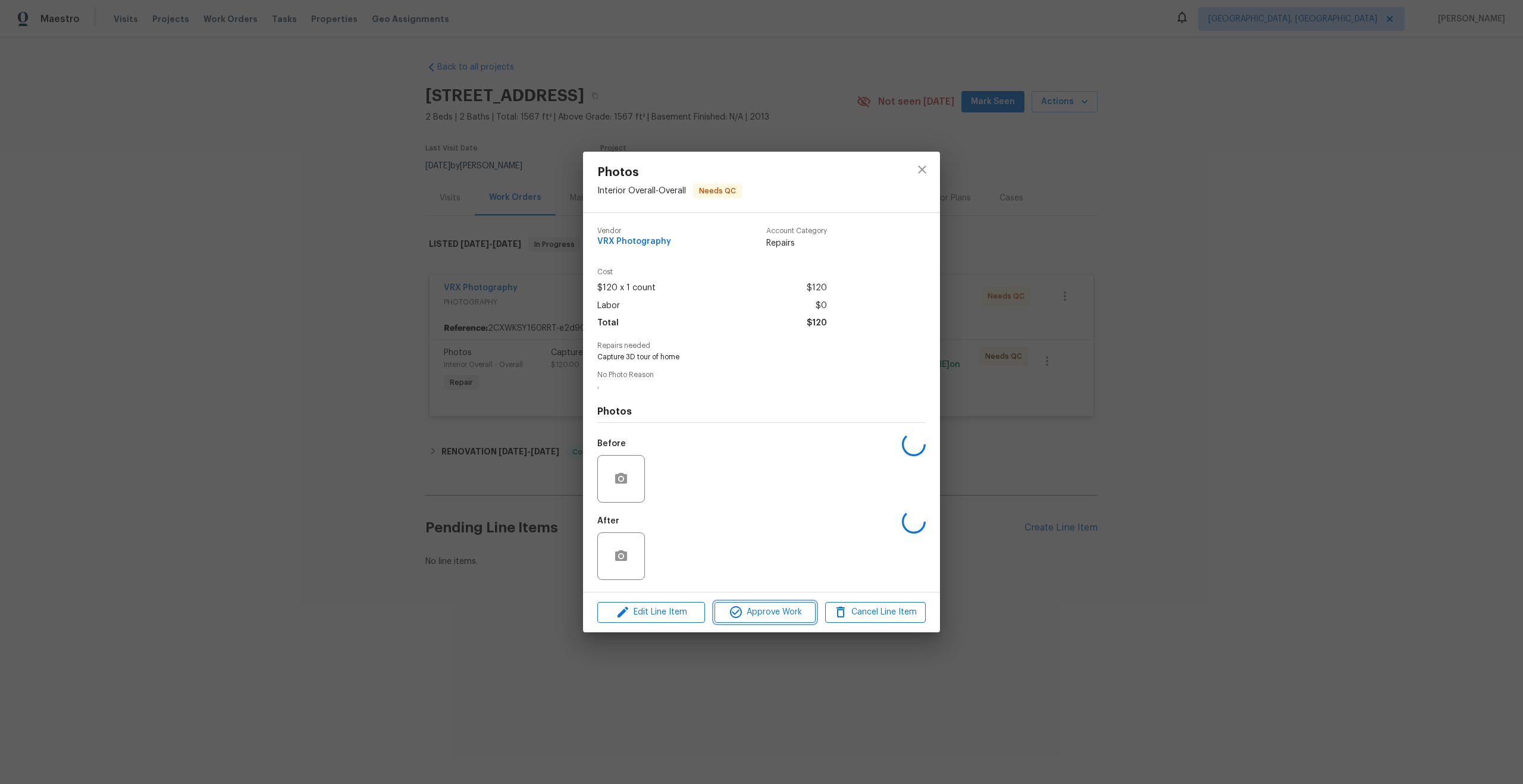
click at [764, 612] on span "Approve Work" at bounding box center [765, 612] width 94 height 15
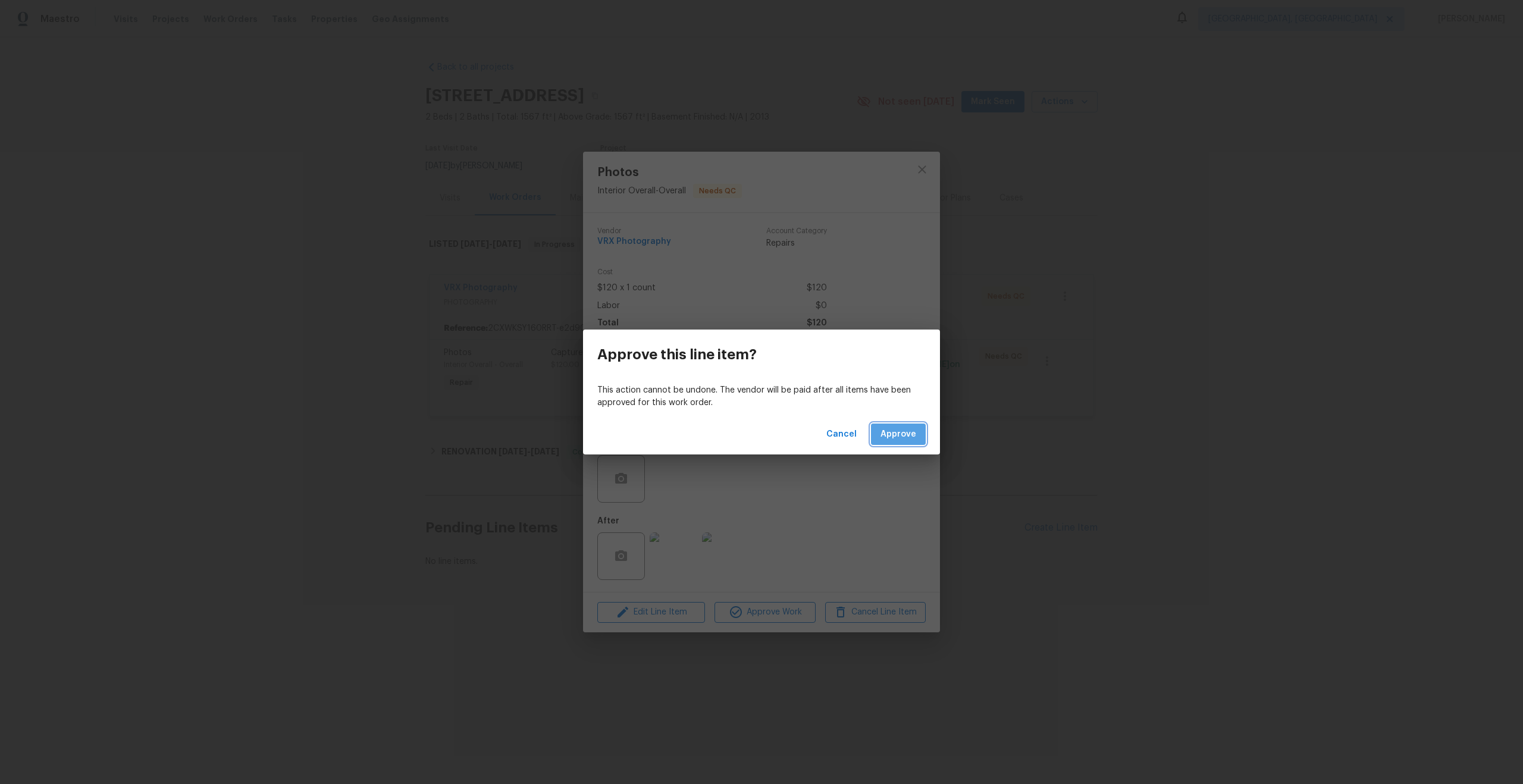
click at [909, 427] on span "Approve" at bounding box center [898, 434] width 36 height 15
